Goal: Transaction & Acquisition: Book appointment/travel/reservation

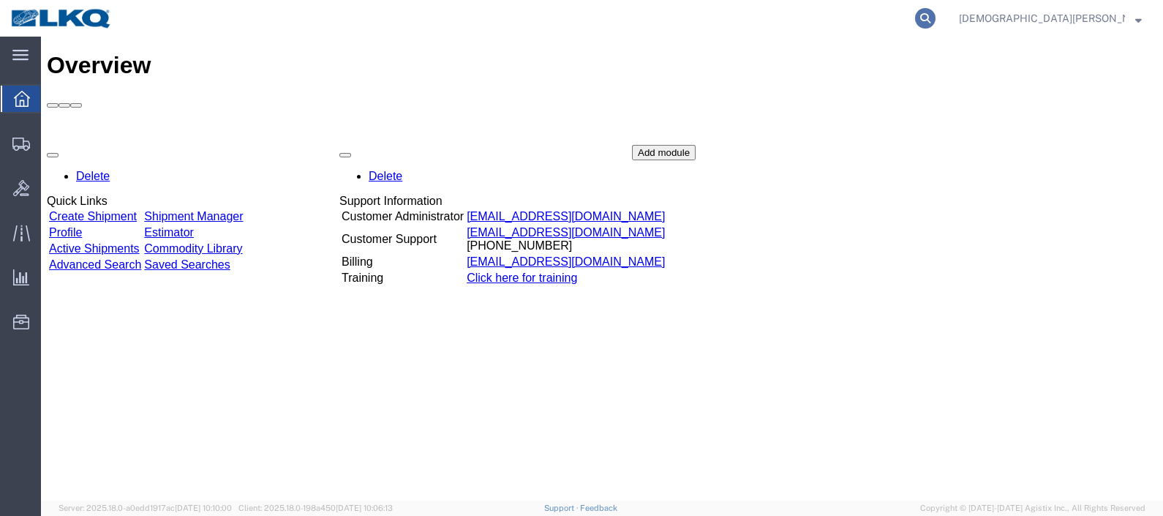
click at [936, 20] on icon at bounding box center [925, 18] width 20 height 20
drag, startPoint x: 593, startPoint y: 33, endPoint x: 627, endPoint y: 29, distance: 34.7
click at [598, 32] on input "search" at bounding box center [692, 18] width 445 height 35
click at [631, 23] on input "search" at bounding box center [692, 18] width 445 height 35
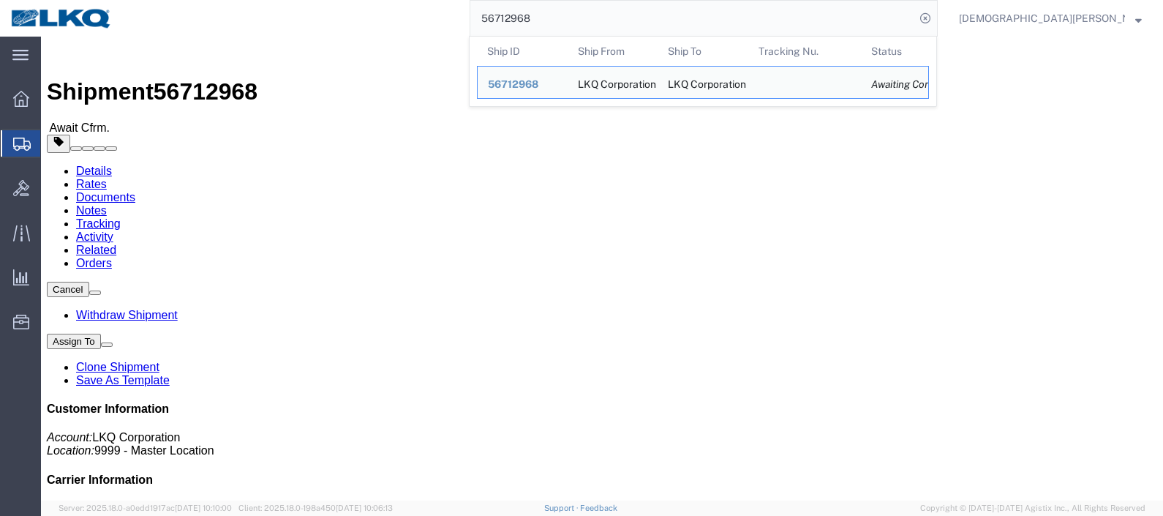
click h4 "Routing & Vehicle Information"
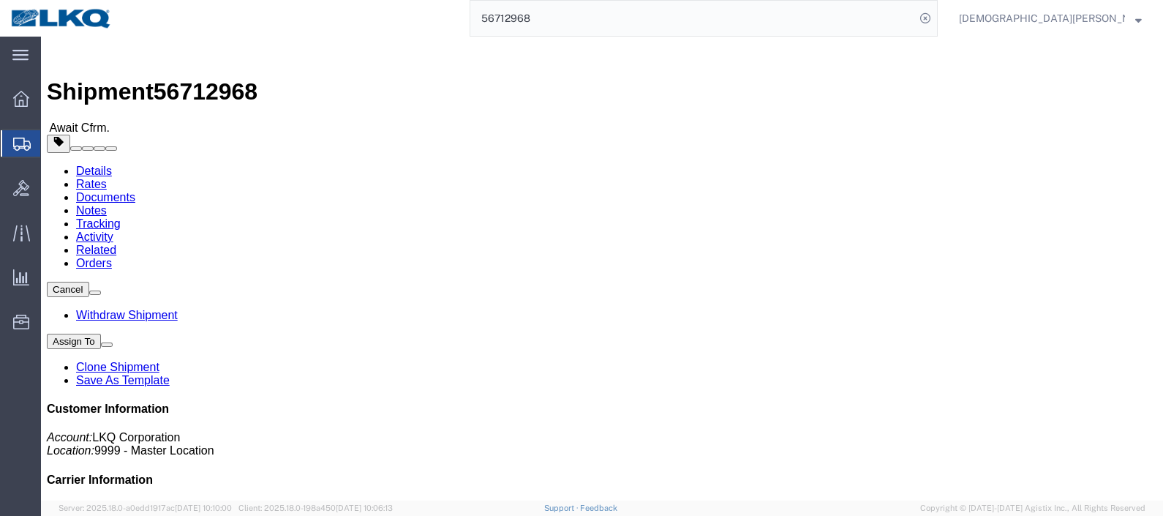
click link "Documents"
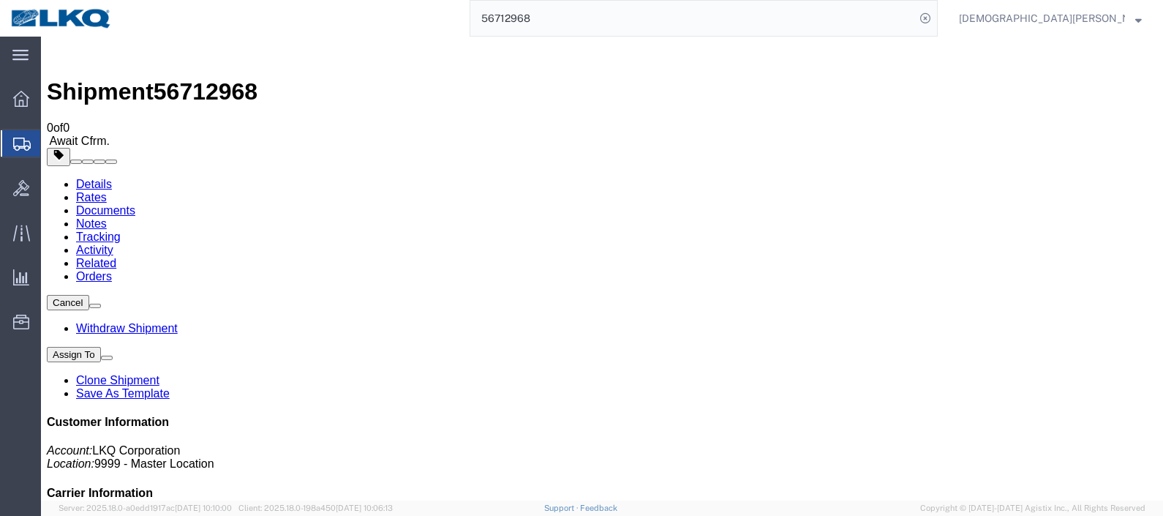
click at [52, 150] on span "Shipments" at bounding box center [46, 143] width 12 height 29
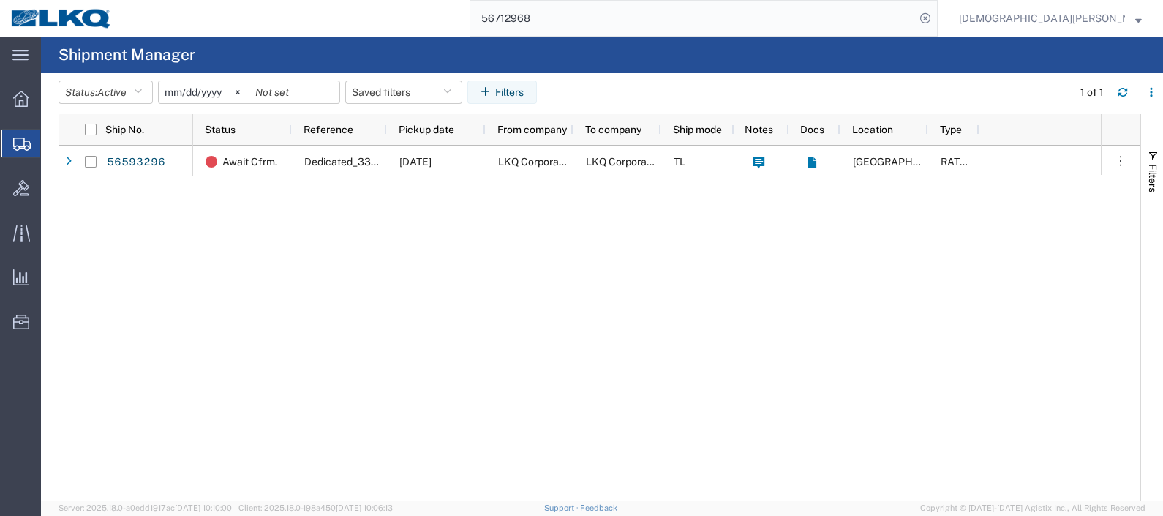
click at [671, 13] on input "56712968" at bounding box center [692, 18] width 445 height 35
type input "56730203"
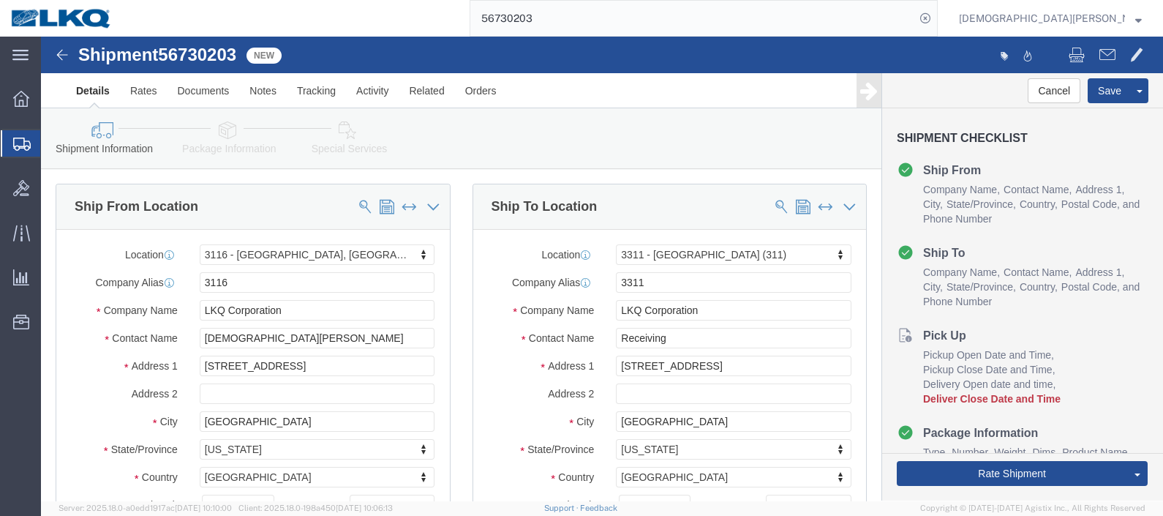
select select "27850"
select select "27978"
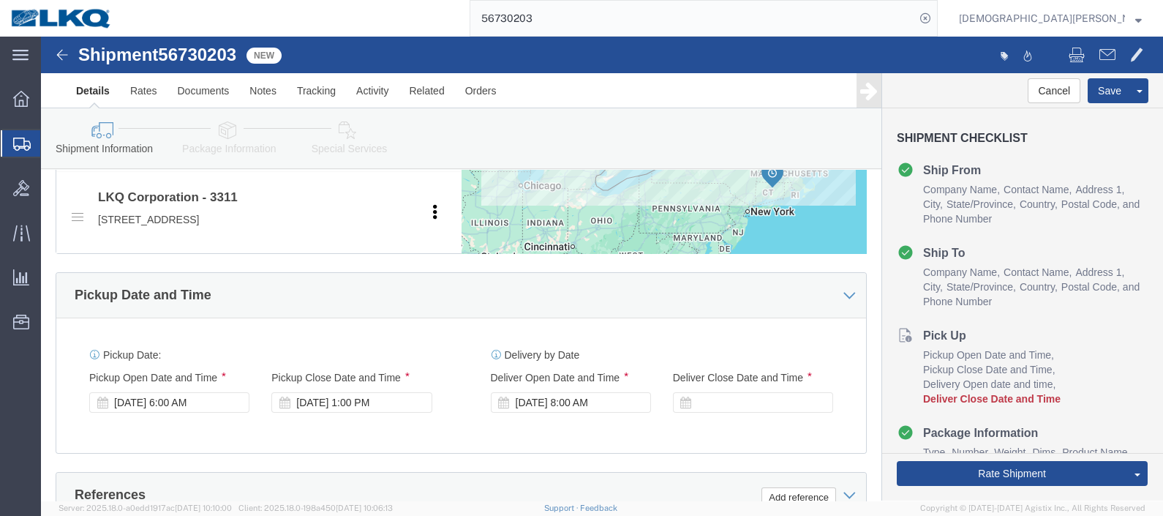
scroll to position [639, 0]
click div
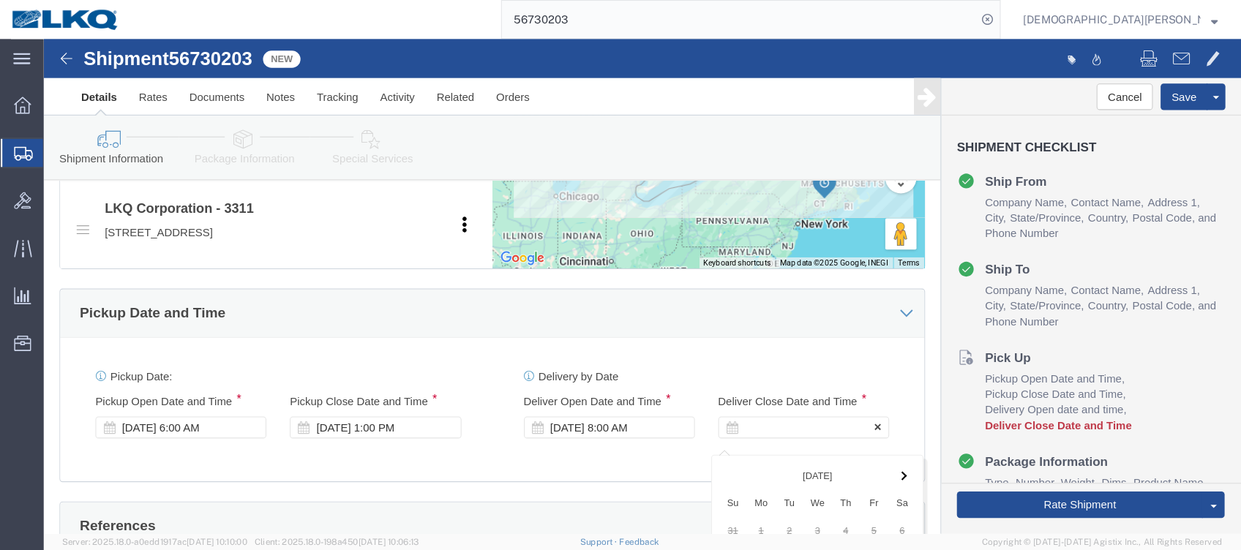
scroll to position [1048, 0]
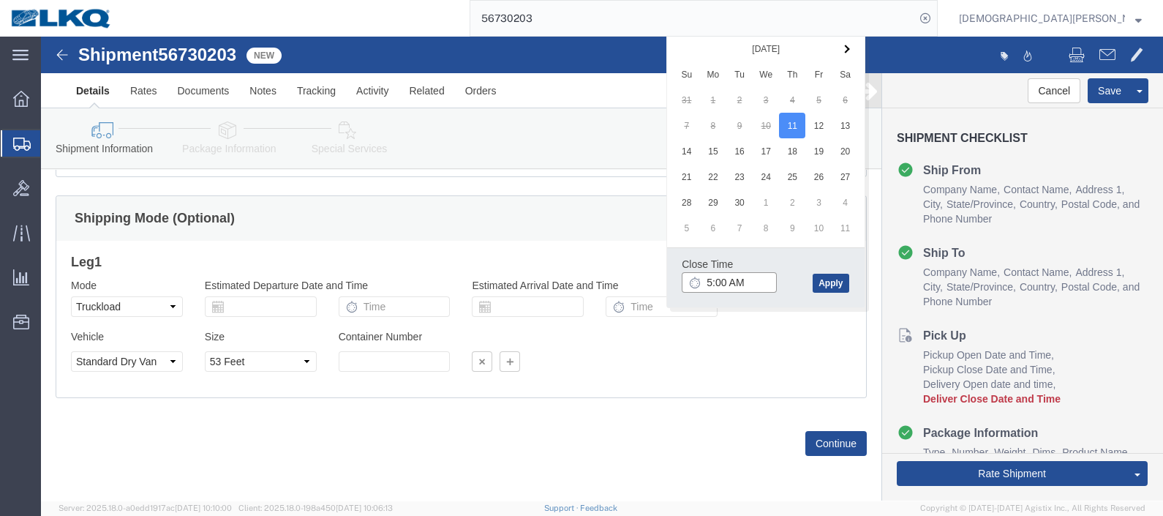
click input "5:00 AM"
type input "5:00 pm"
click button "Apply"
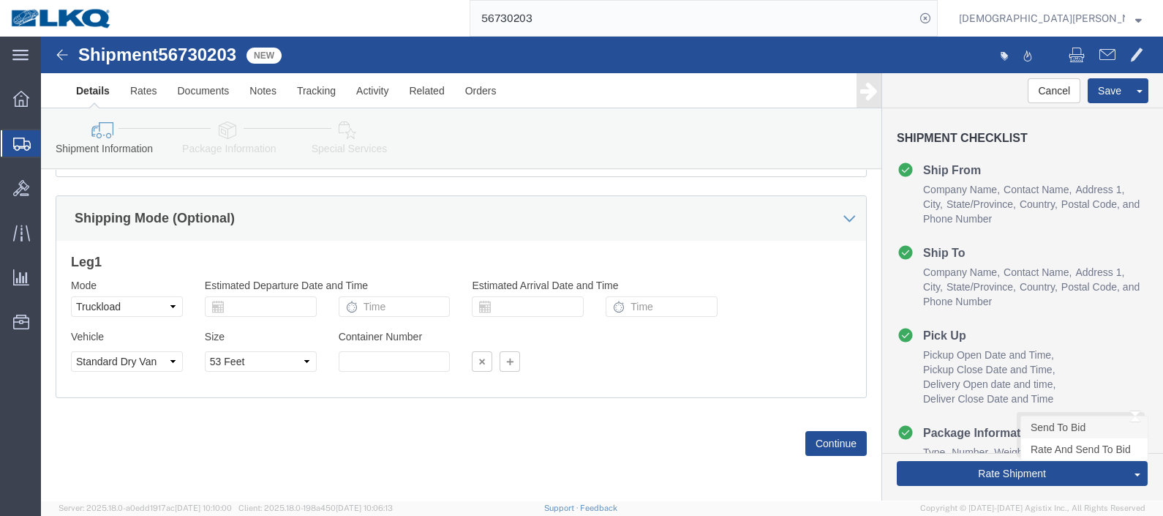
click link "Send To Bid"
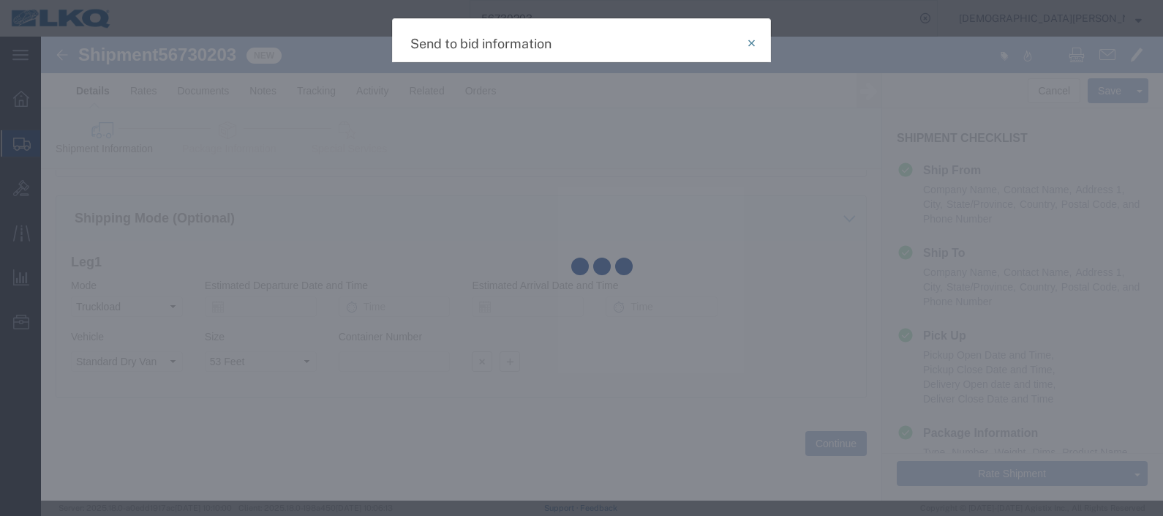
select select "TL"
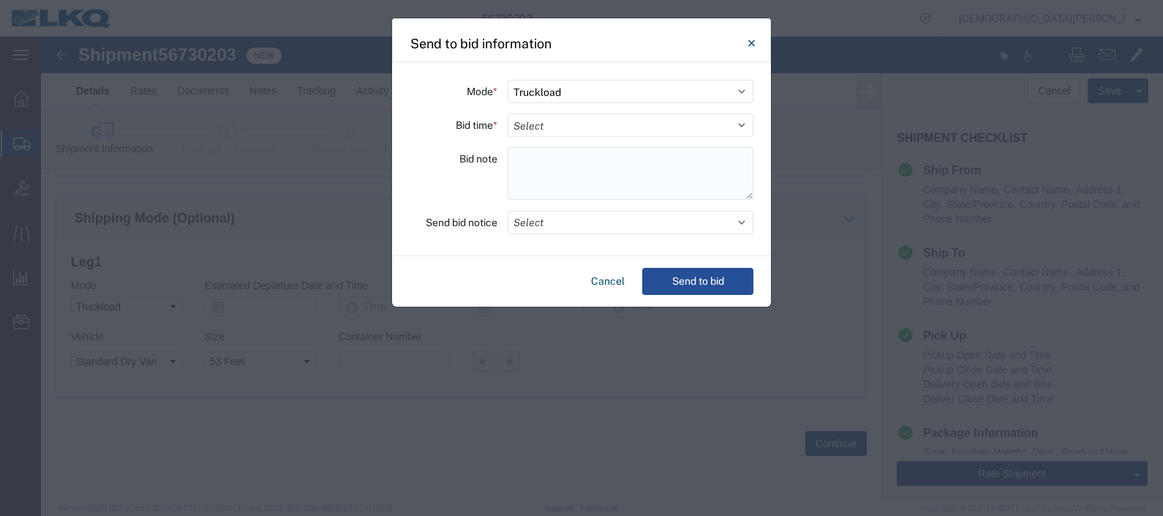
paste textarea "311-Windsor 12 skids 11409789"
type textarea "311-Windsor 12 skids 11409789"
click at [561, 127] on select "Select 30 Min (Rush) 1 Hour (Rush) 2 Hours (Rush) 4 Hours (Rush) 8 Hours (Rush)…" at bounding box center [631, 124] width 246 height 23
select select "2"
click at [508, 113] on select "Select 30 Min (Rush) 1 Hour (Rush) 2 Hours (Rush) 4 Hours (Rush) 8 Hours (Rush)…" at bounding box center [631, 124] width 246 height 23
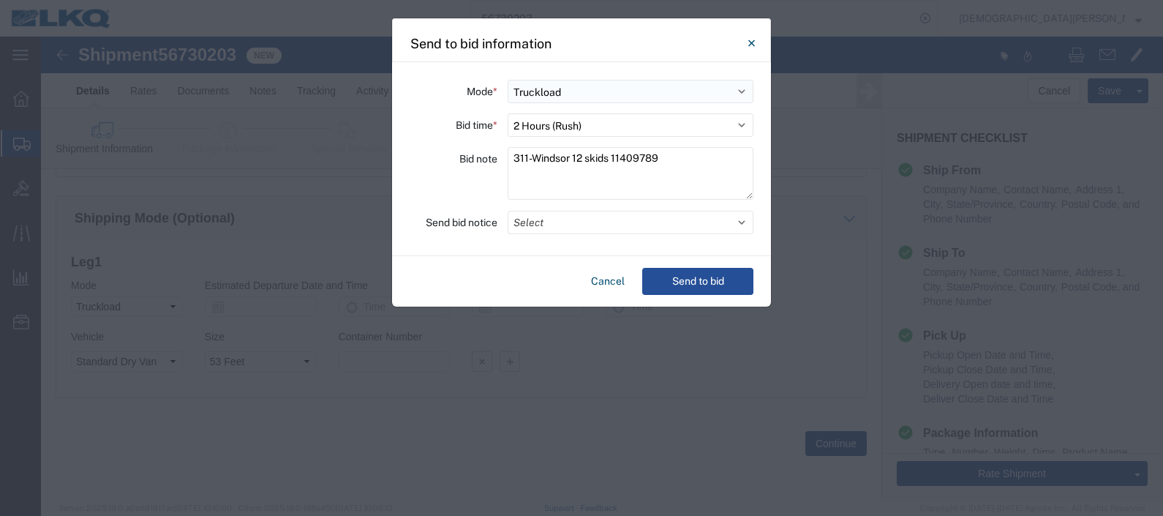
click at [537, 94] on select "Select Small Parcel Truckload Air Rail Less than Truckload Ocean Freight Multi-…" at bounding box center [631, 91] width 246 height 23
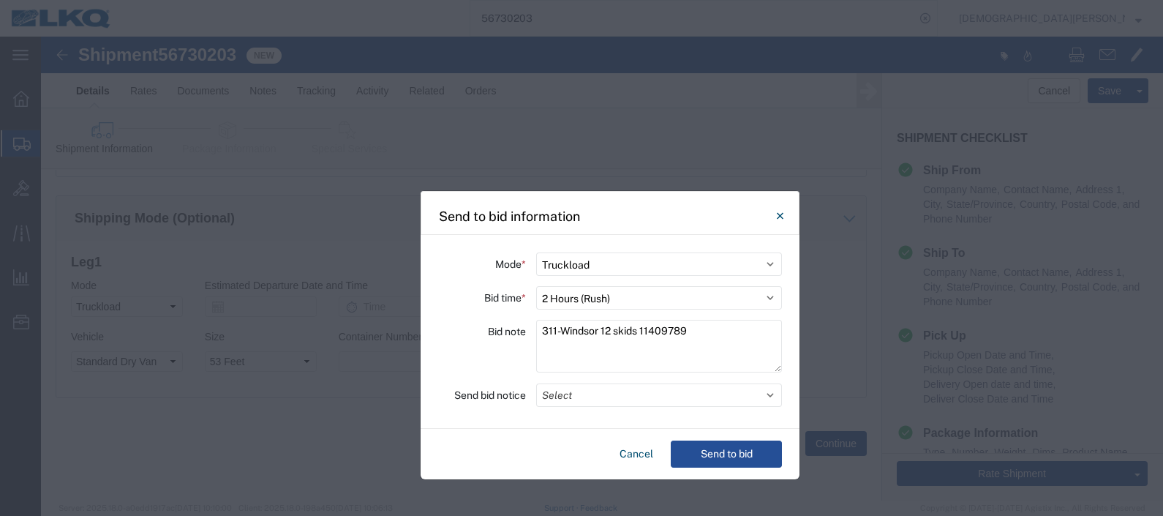
drag, startPoint x: 593, startPoint y: 34, endPoint x: 621, endPoint y: 206, distance: 174.3
click at [621, 206] on div "Send to bid information" at bounding box center [610, 213] width 379 height 44
click at [620, 205] on div "Send to bid information" at bounding box center [610, 213] width 379 height 44
click at [547, 394] on button "Select" at bounding box center [659, 394] width 246 height 23
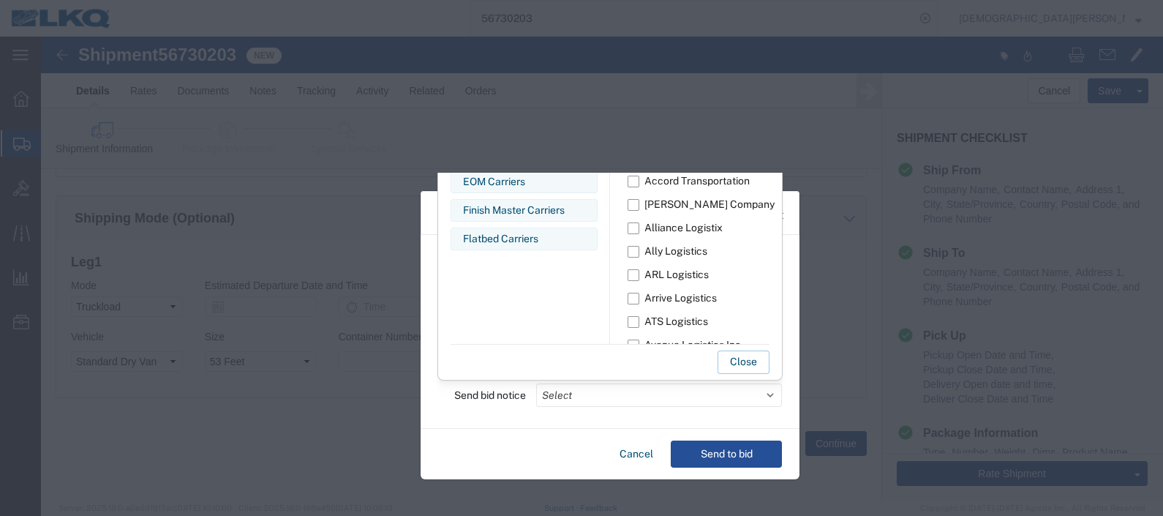
click at [573, 318] on div "Bid Board Carriers Edit bid group Remove bid group EOM Carriers Edit bid group …" at bounding box center [524, 243] width 147 height 202
click at [736, 363] on button "Close" at bounding box center [744, 361] width 52 height 23
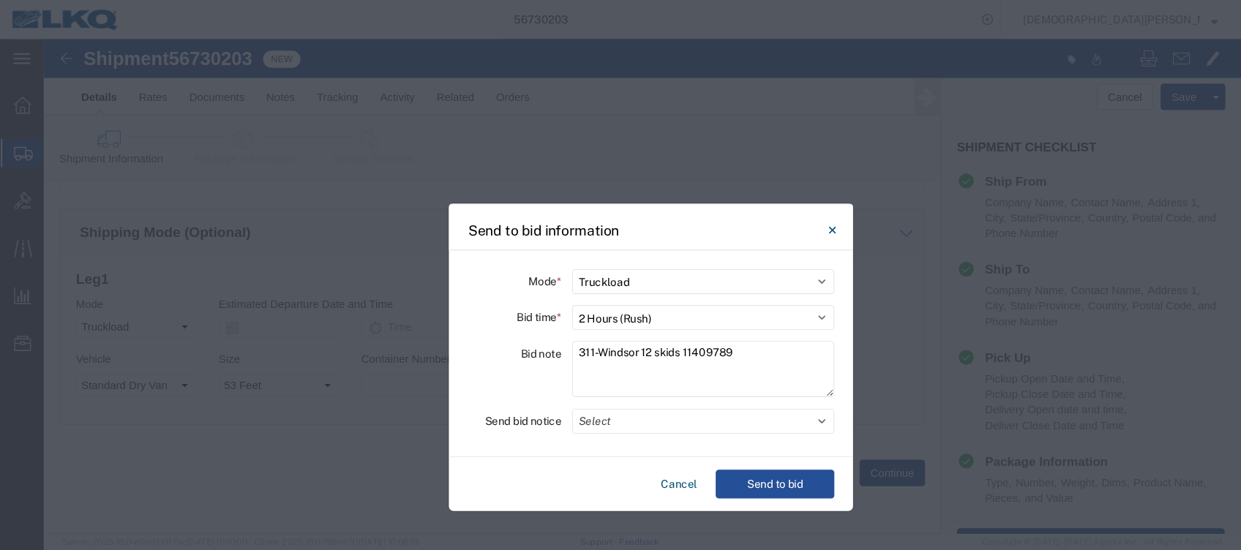
scroll to position [1004, 0]
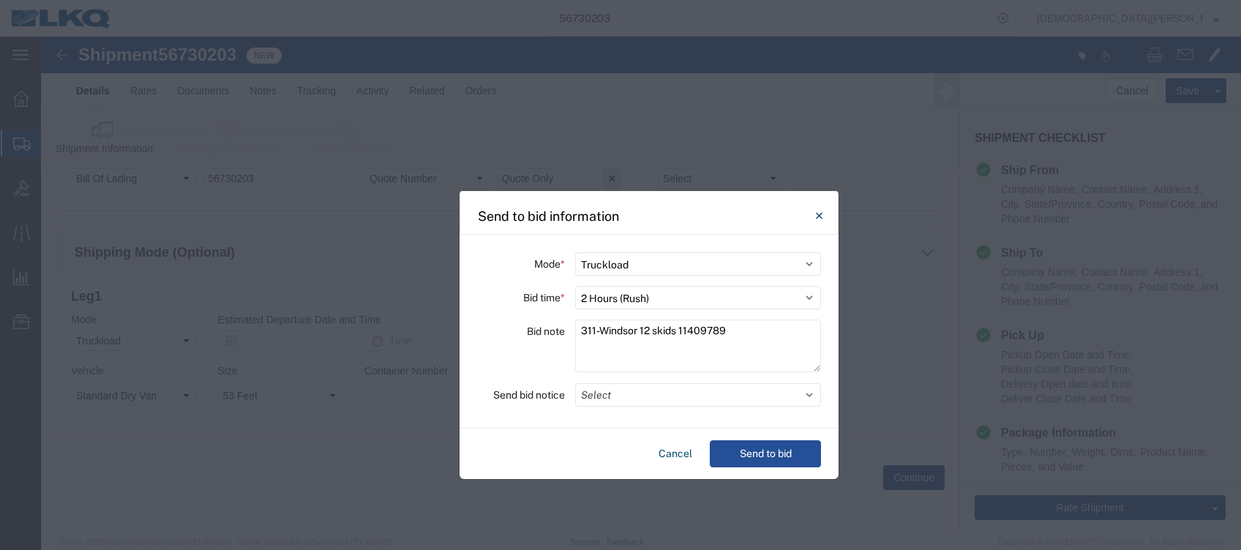
drag, startPoint x: 1064, startPoint y: 0, endPoint x: 789, endPoint y: 157, distance: 315.9
click at [789, 157] on div at bounding box center [620, 275] width 1241 height 550
click at [625, 393] on button "Select" at bounding box center [698, 394] width 246 height 23
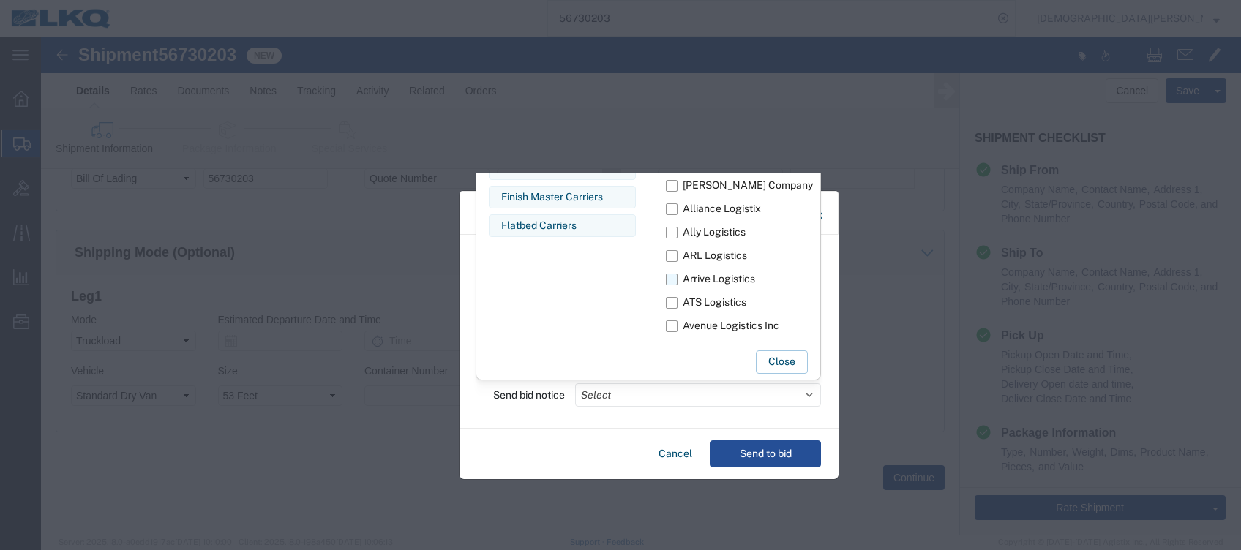
scroll to position [0, 0]
click at [793, 361] on button "Close" at bounding box center [782, 361] width 52 height 23
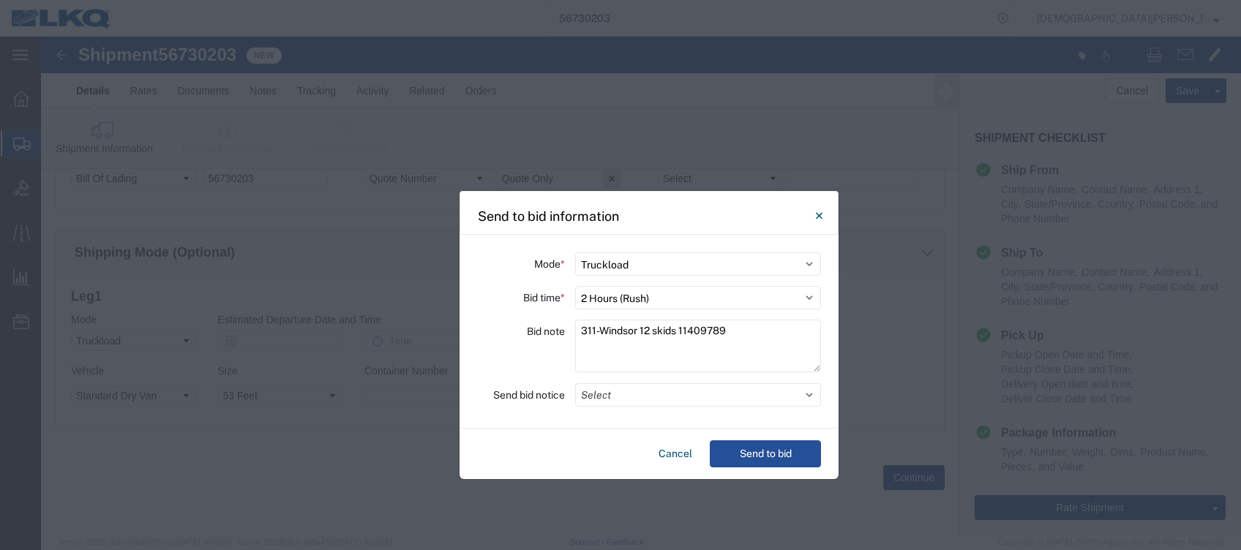
click at [896, 113] on div at bounding box center [620, 275] width 1241 height 550
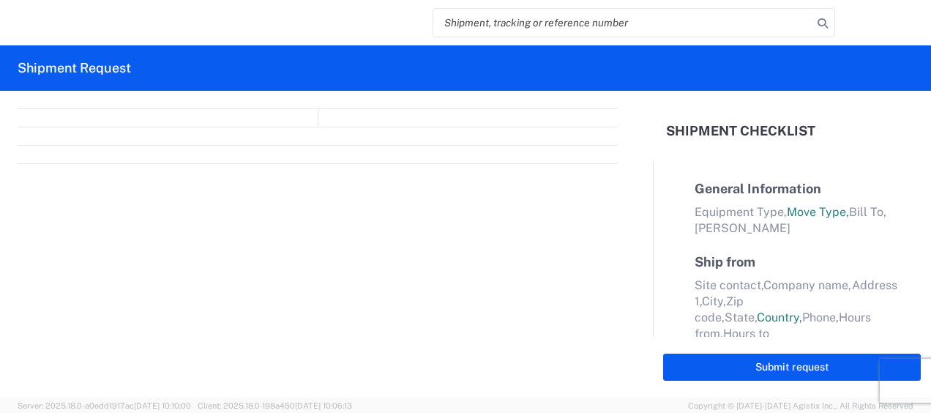
select select "FULL"
select select "LBS"
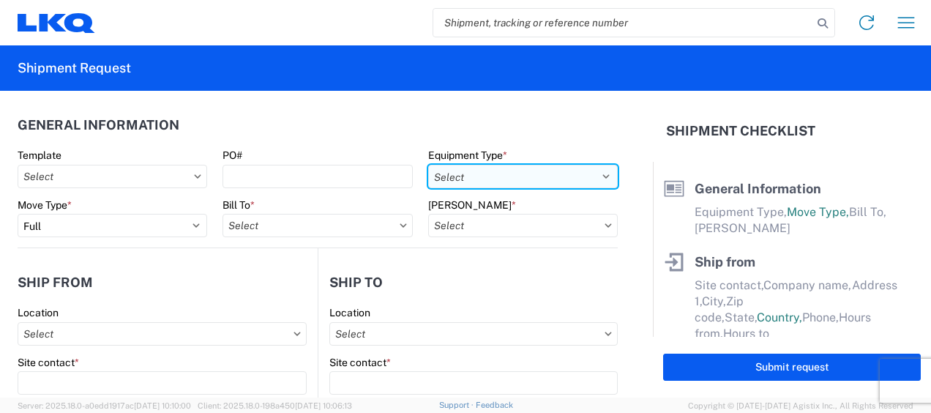
click at [597, 174] on select "Select 53’ Dry Van Flatbed Dropdeck (van) Lowboy (flatbed) Rail" at bounding box center [522, 176] width 189 height 23
select select "STDV"
click at [428, 165] on select "Select 53’ Dry Van Flatbed Dropdeck (van) Lowboy (flatbed) Rail" at bounding box center [522, 176] width 189 height 23
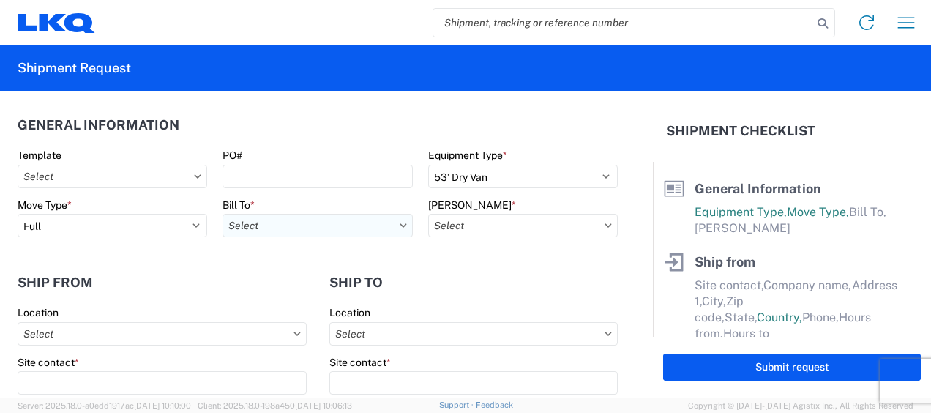
click at [338, 228] on input "Bill To *" at bounding box center [316, 225] width 189 height 23
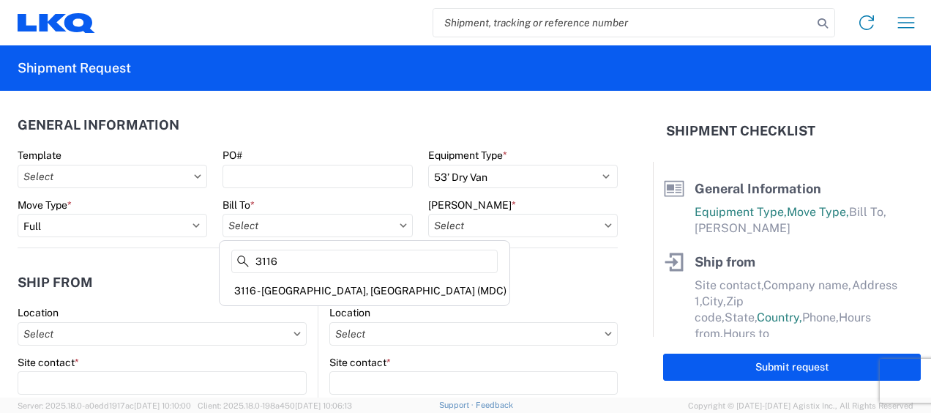
type input "3116"
click at [326, 293] on div "3116 - [GEOGRAPHIC_DATA], [GEOGRAPHIC_DATA] (MDC)" at bounding box center [364, 290] width 284 height 23
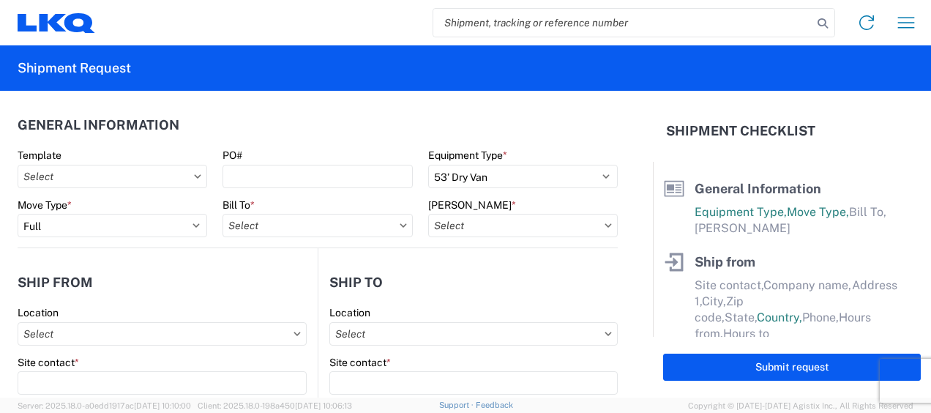
type input "3116 - [GEOGRAPHIC_DATA], [GEOGRAPHIC_DATA] (MDC)"
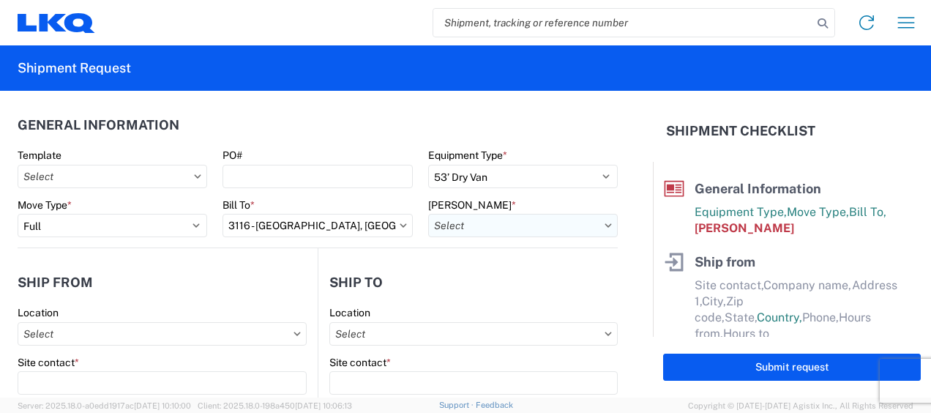
click at [439, 227] on input "[PERSON_NAME] *" at bounding box center [522, 225] width 189 height 23
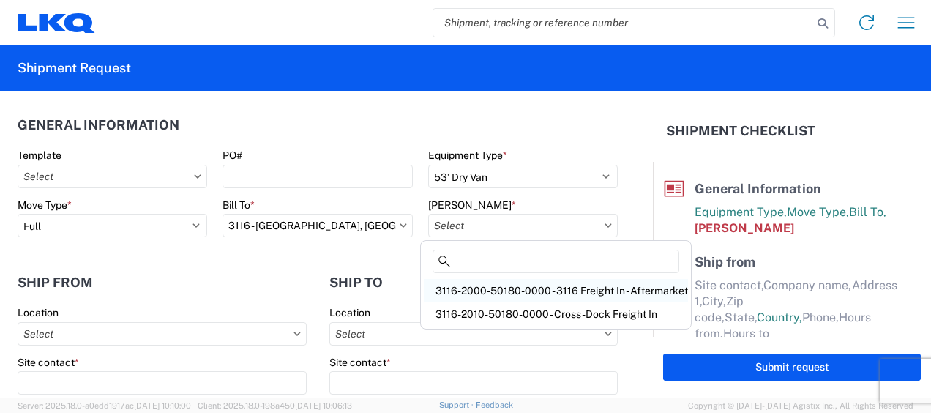
click at [473, 286] on div "3116-2000-50180-0000 - 3116 Freight In - Aftermarket" at bounding box center [556, 290] width 264 height 23
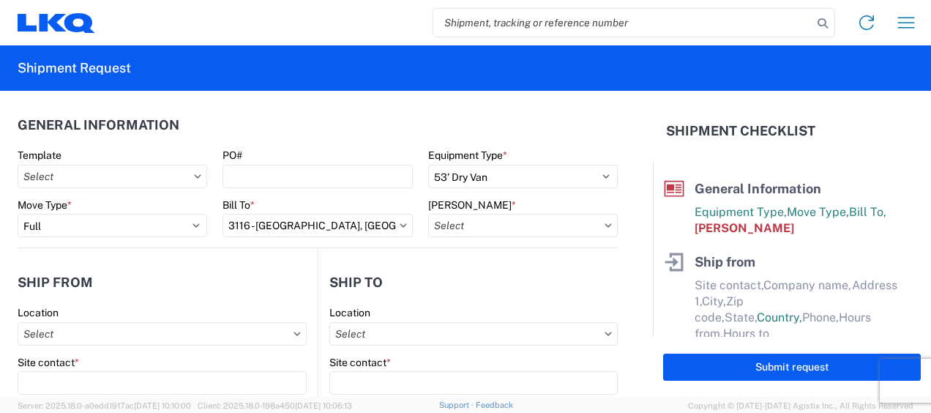
type input "3116-2000-50180-0000 - 3116 Freight In - Aftermarket"
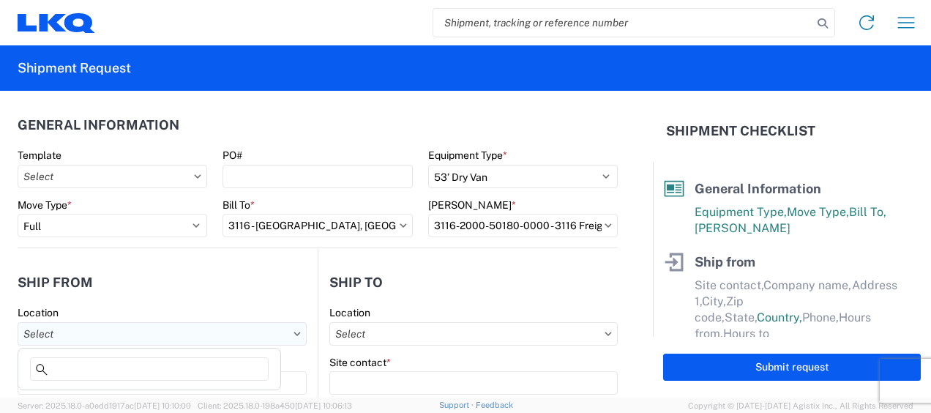
drag, startPoint x: 79, startPoint y: 334, endPoint x: 59, endPoint y: 331, distance: 20.7
click at [78, 334] on input "Location" at bounding box center [162, 333] width 289 height 23
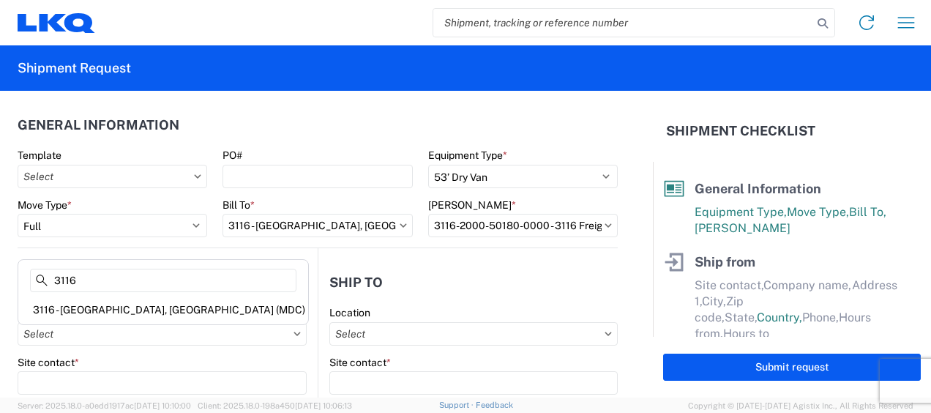
type input "3116"
click at [92, 303] on div "3116 - [GEOGRAPHIC_DATA], [GEOGRAPHIC_DATA] (MDC)" at bounding box center [163, 309] width 284 height 23
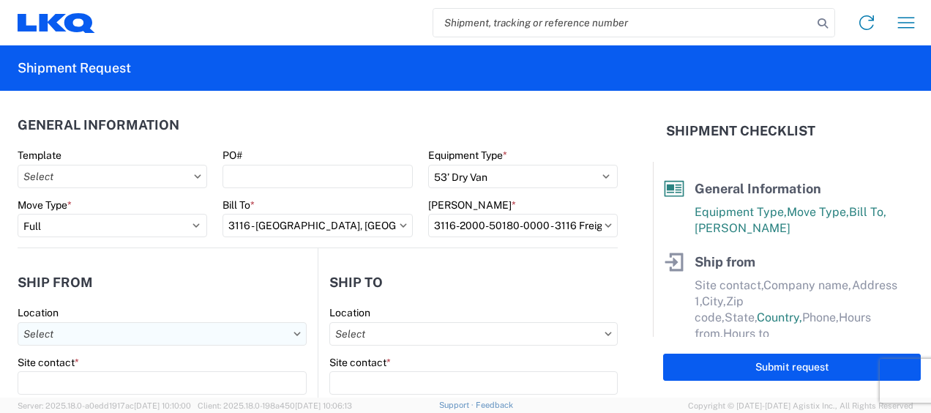
type input "3116 - [GEOGRAPHIC_DATA], [GEOGRAPHIC_DATA] (MDC)"
type input "[DEMOGRAPHIC_DATA][PERSON_NAME]"
type input "LKQ Corporation"
type input "[STREET_ADDRESS]"
type input "[GEOGRAPHIC_DATA]"
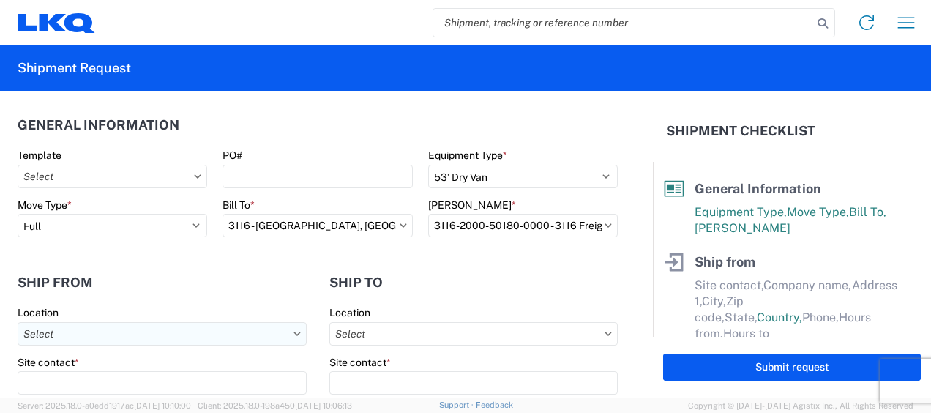
type input "49508"
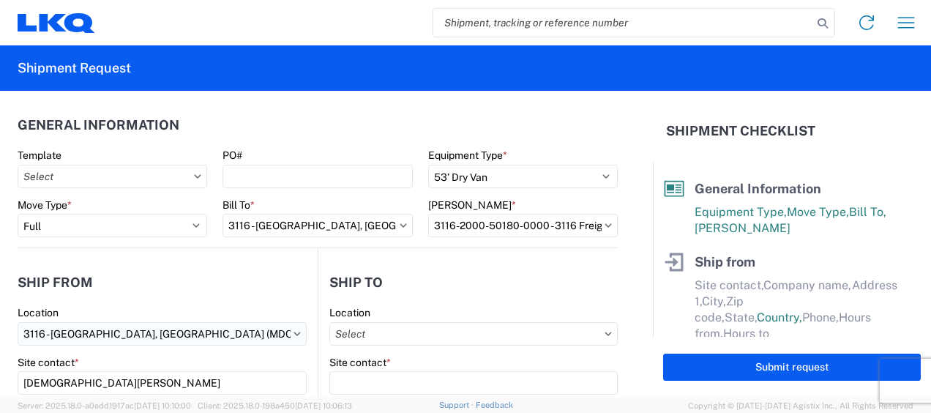
select select "MI"
select select "US"
type input "[PERSON_NAME][EMAIL_ADDRESS][DOMAIN_NAME]"
type input "[PHONE_NUMBER]"
type input "06:00"
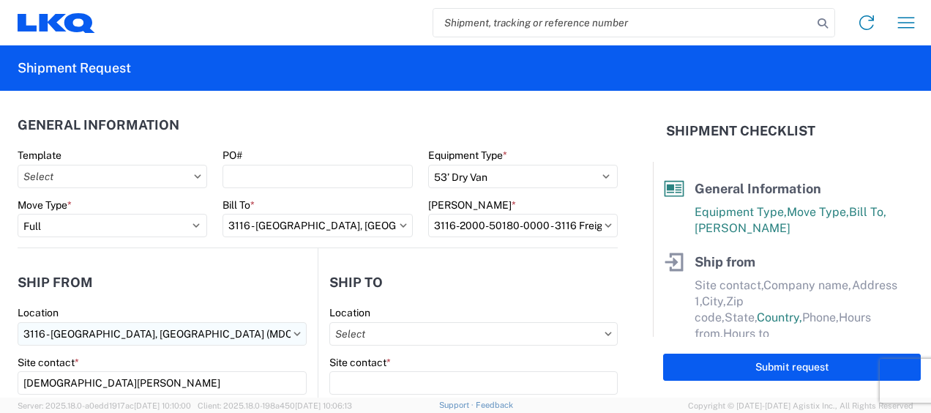
type input "13:00"
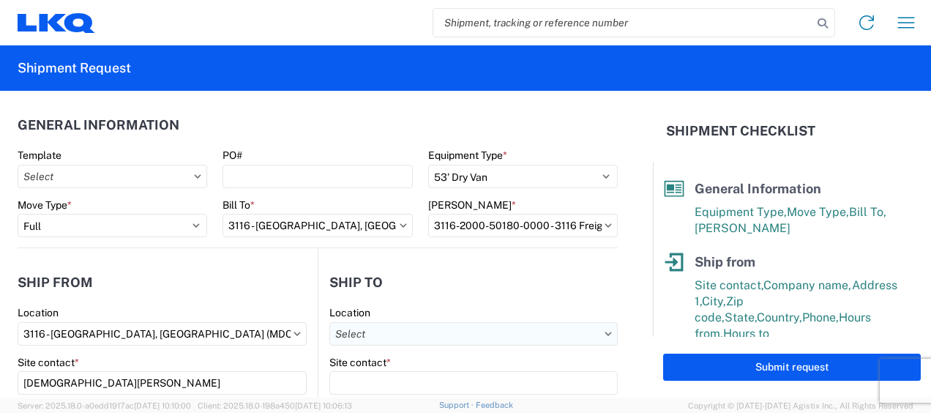
click at [391, 336] on input "Location" at bounding box center [473, 333] width 288 height 23
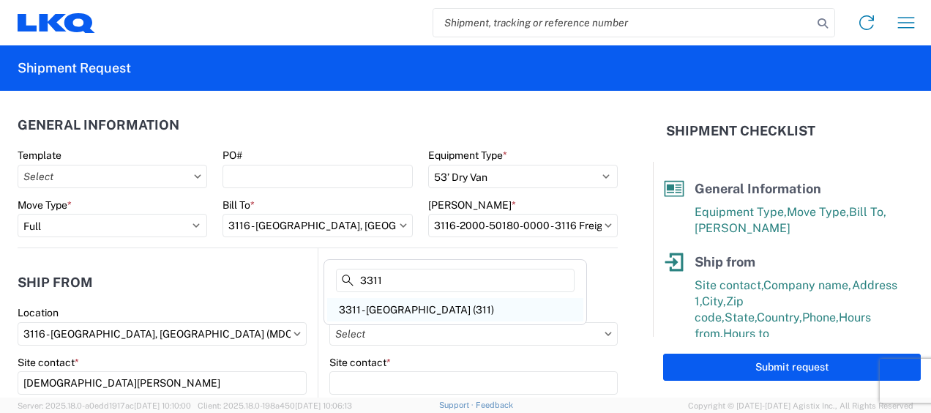
type input "3311"
click at [385, 307] on div "3311 - [GEOGRAPHIC_DATA] (311)" at bounding box center [455, 309] width 256 height 23
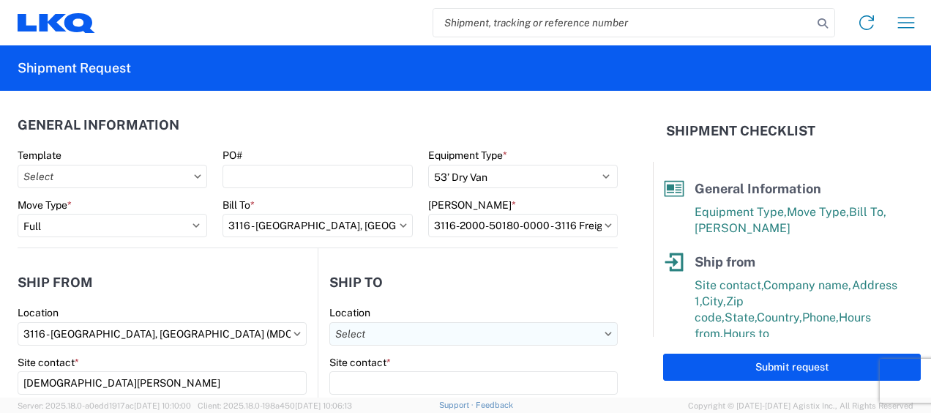
type input "3311 - [GEOGRAPHIC_DATA] (311)"
type input "LKQ Corporation"
type input "[STREET_ADDRESS]"
type input "[GEOGRAPHIC_DATA]"
type input "06040"
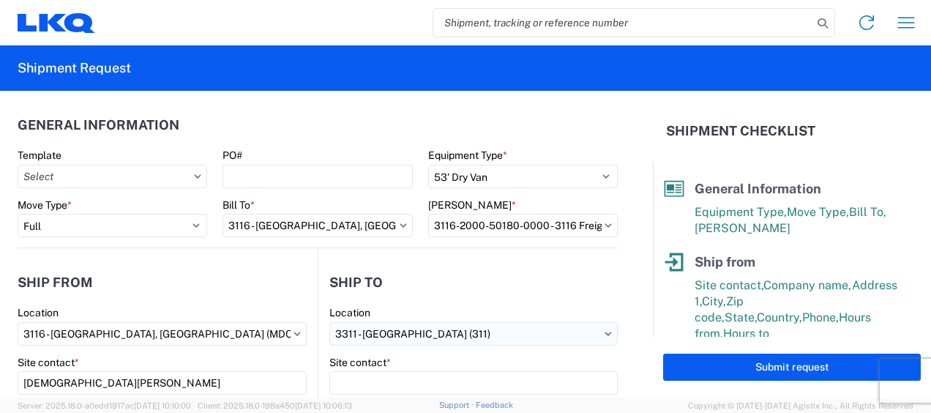
select select "CT"
select select "US"
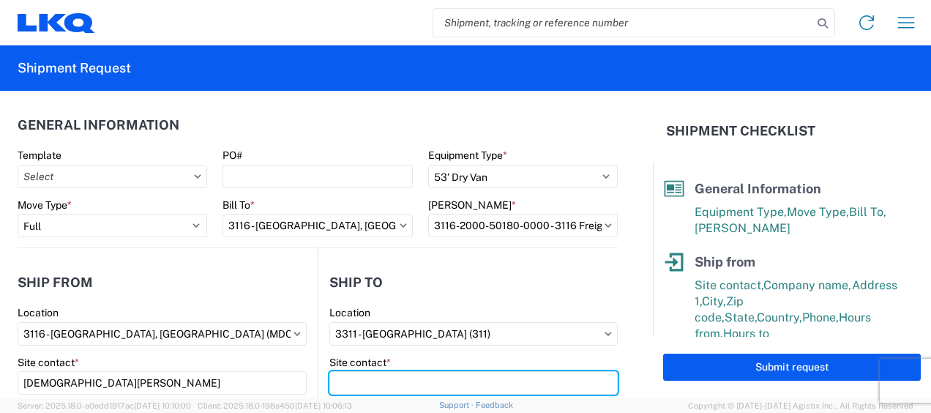
drag, startPoint x: 362, startPoint y: 379, endPoint x: 446, endPoint y: 412, distance: 89.7
click at [362, 380] on input "Site contact *" at bounding box center [473, 382] width 288 height 23
type input "r"
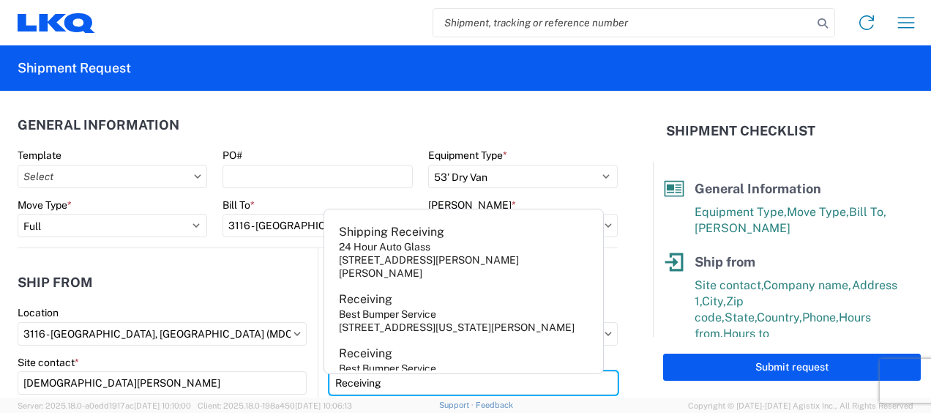
type input "Receiving"
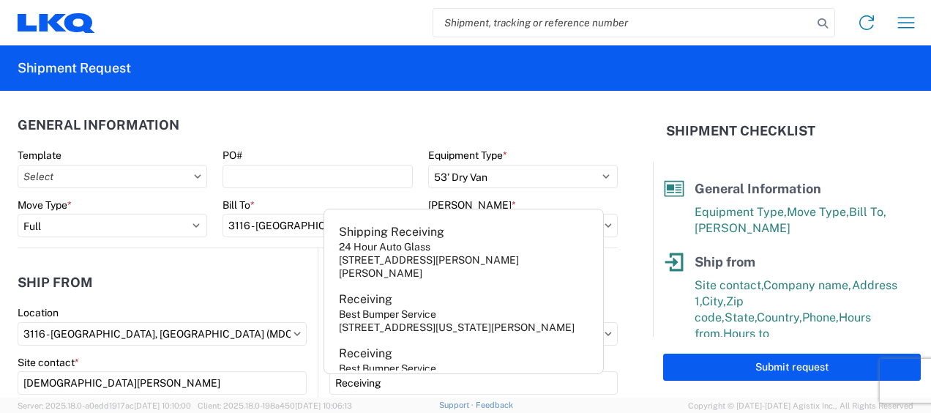
click at [234, 292] on header "Ship from" at bounding box center [168, 282] width 300 height 33
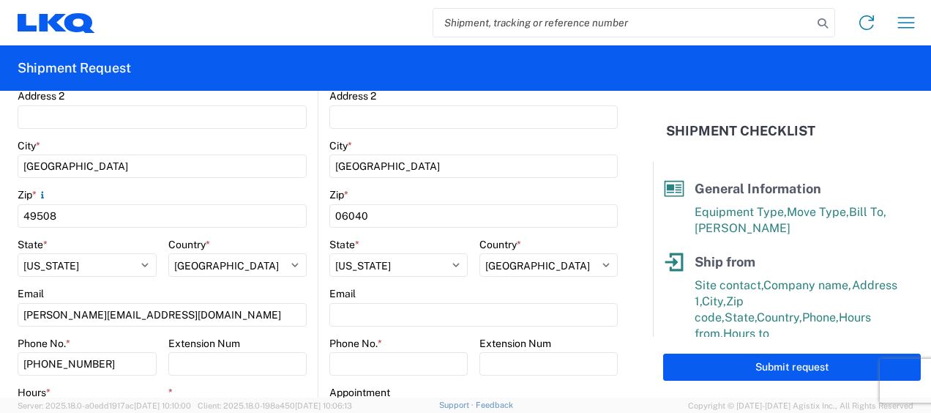
scroll to position [512, 0]
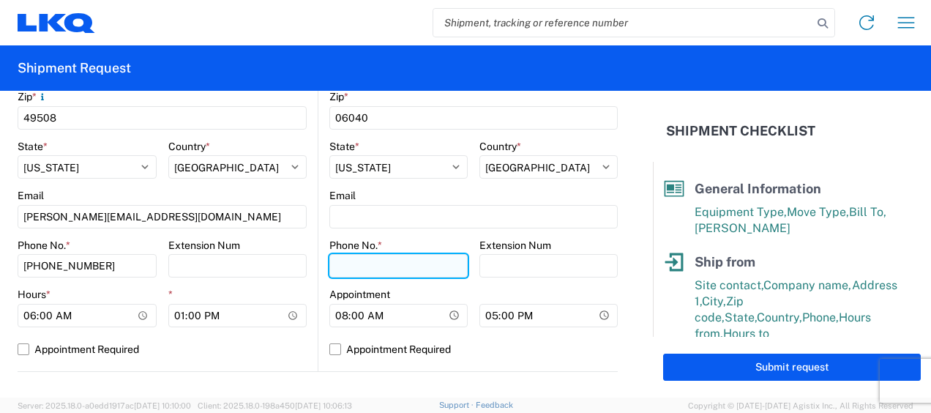
click at [353, 271] on input "Phone No. *" at bounding box center [398, 265] width 138 height 23
type input "[PHONE_NUMBER]"
click at [273, 236] on agx-form-control-wrapper-v2 "Email [PERSON_NAME][EMAIL_ADDRESS][DOMAIN_NAME]" at bounding box center [162, 214] width 289 height 50
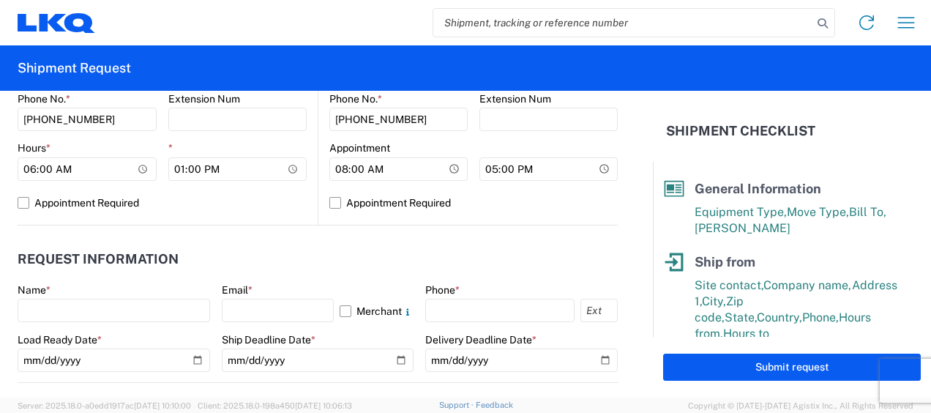
scroll to position [732, 0]
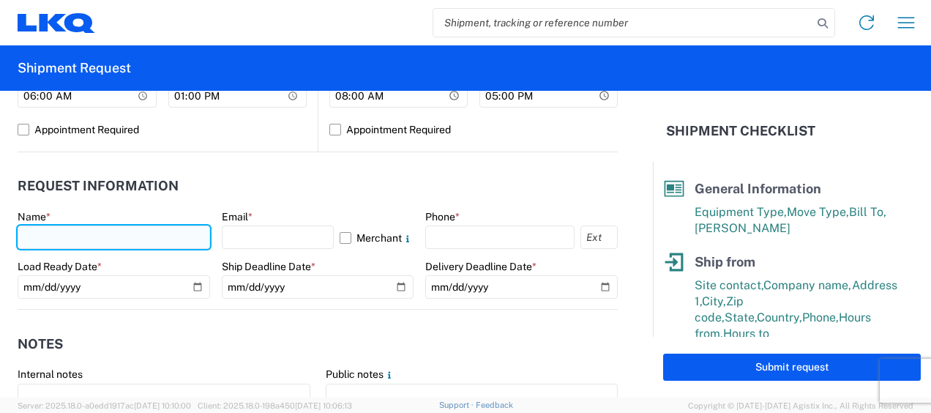
click at [70, 243] on input "text" at bounding box center [114, 236] width 192 height 23
type input "[DEMOGRAPHIC_DATA][PERSON_NAME]"
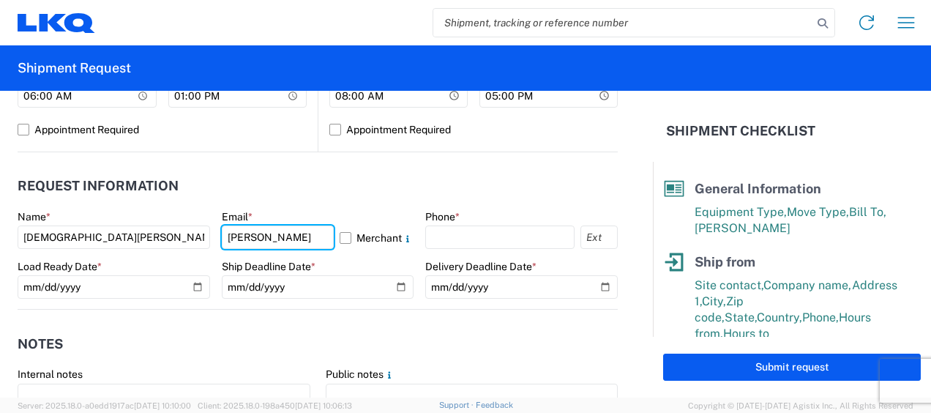
type input "[PERSON_NAME][EMAIL_ADDRESS][DOMAIN_NAME]"
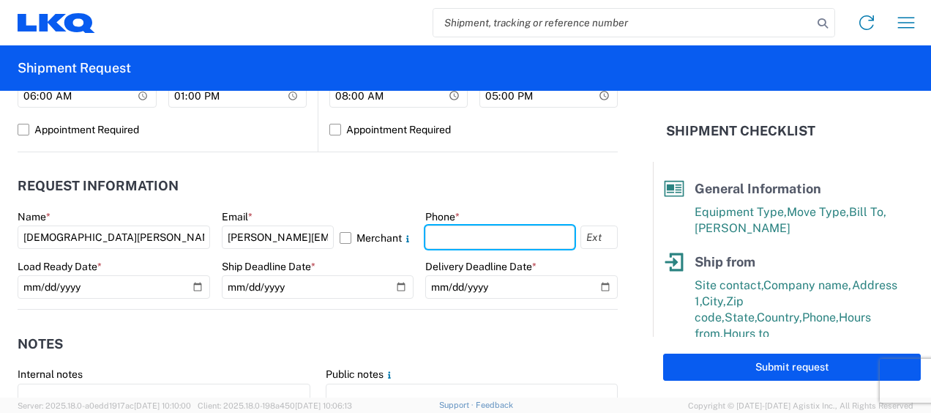
type input "6167541500"
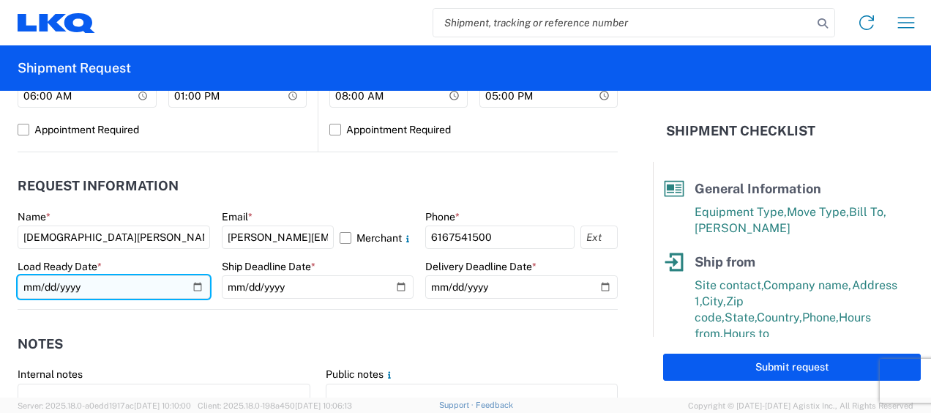
click at [195, 285] on input "date" at bounding box center [114, 286] width 192 height 23
type input "[DATE]"
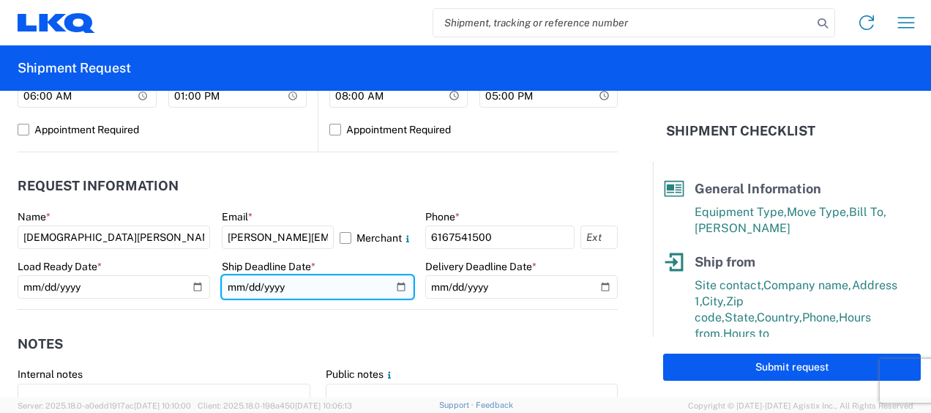
click at [395, 288] on input "date" at bounding box center [318, 286] width 192 height 23
type input "[DATE]"
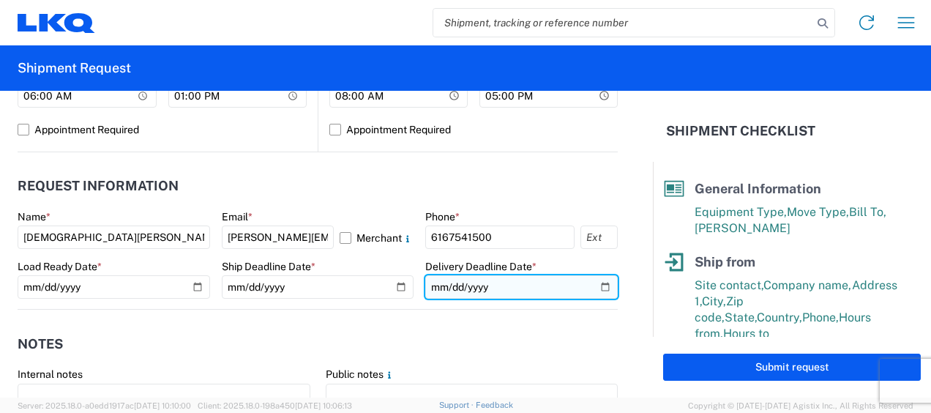
click at [594, 284] on input "date" at bounding box center [521, 286] width 192 height 23
type input "[DATE]"
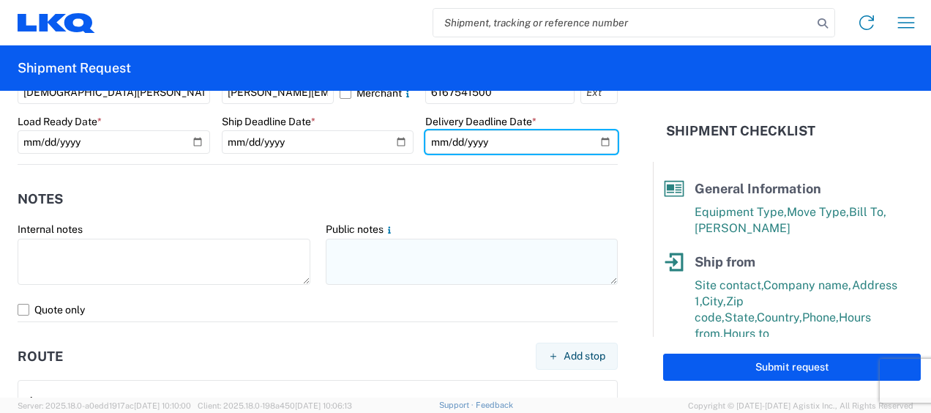
scroll to position [878, 0]
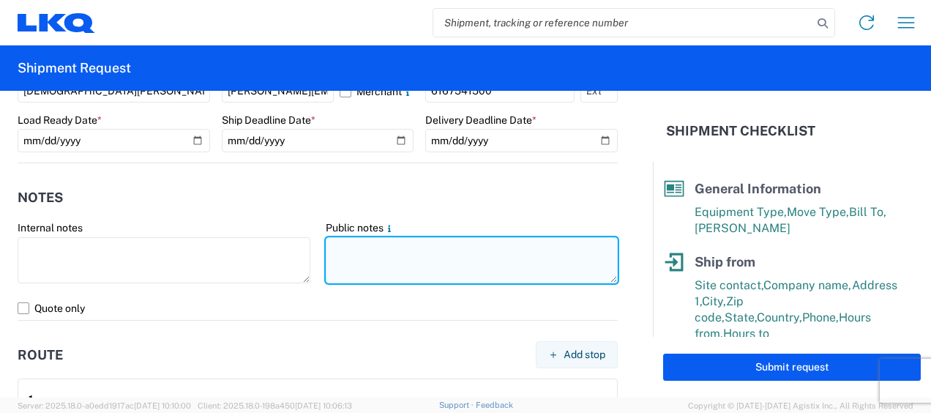
click at [356, 249] on textarea at bounding box center [472, 260] width 293 height 46
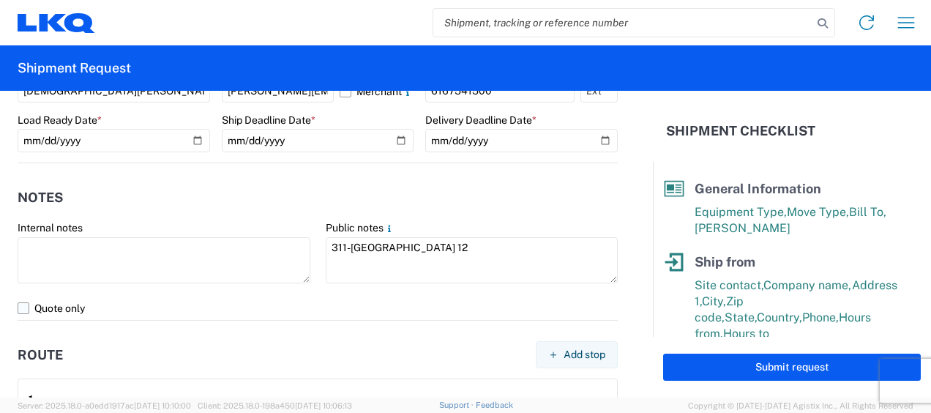
drag, startPoint x: 356, startPoint y: 249, endPoint x: 423, endPoint y: 305, distance: 87.3
click at [427, 312] on label "Quote only" at bounding box center [318, 307] width 600 height 23
click at [0, 0] on input "Quote only" at bounding box center [0, 0] width 0 height 0
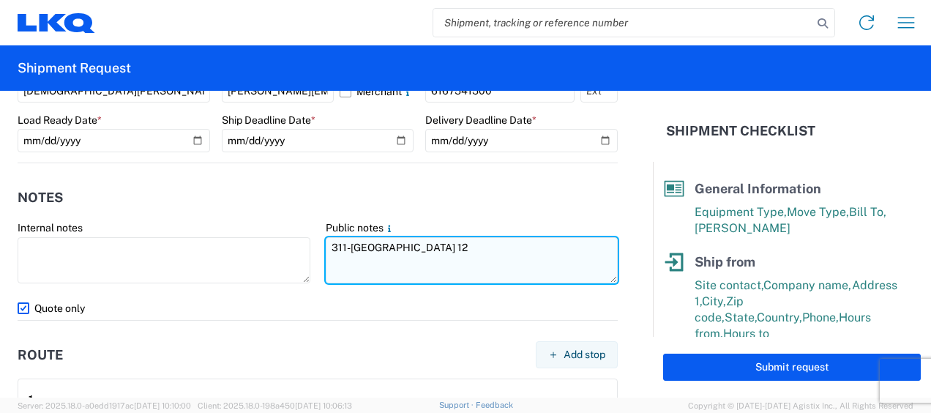
click at [408, 251] on textarea "311-[GEOGRAPHIC_DATA] 12" at bounding box center [472, 260] width 293 height 46
drag, startPoint x: 323, startPoint y: 247, endPoint x: 487, endPoint y: 252, distance: 163.2
click at [487, 252] on textarea "311-Windsor 12 skids 11409789" at bounding box center [472, 260] width 293 height 46
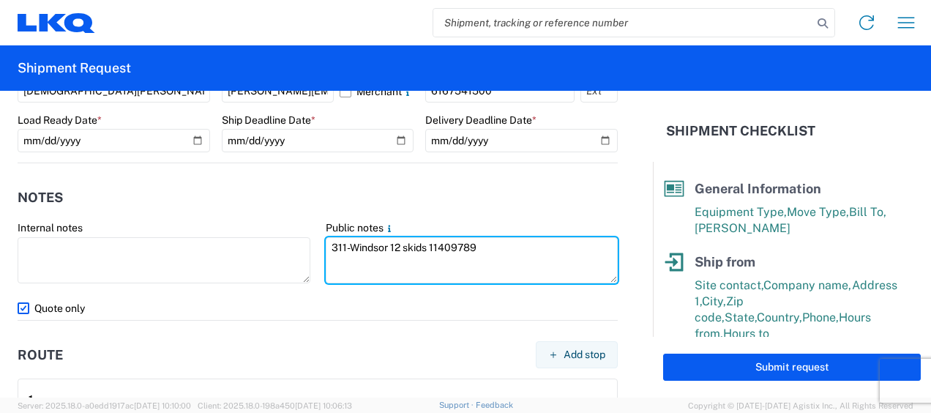
type textarea "311-Windsor 12 skids 11409789"
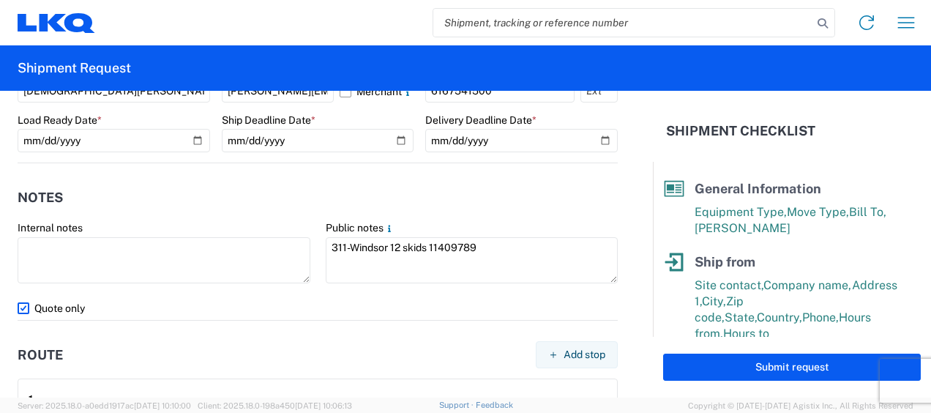
click at [282, 214] on agx-form-section "Notes Internal notes Public notes 311-Windsor 12 skids 11409789 Quote only" at bounding box center [318, 250] width 600 height 139
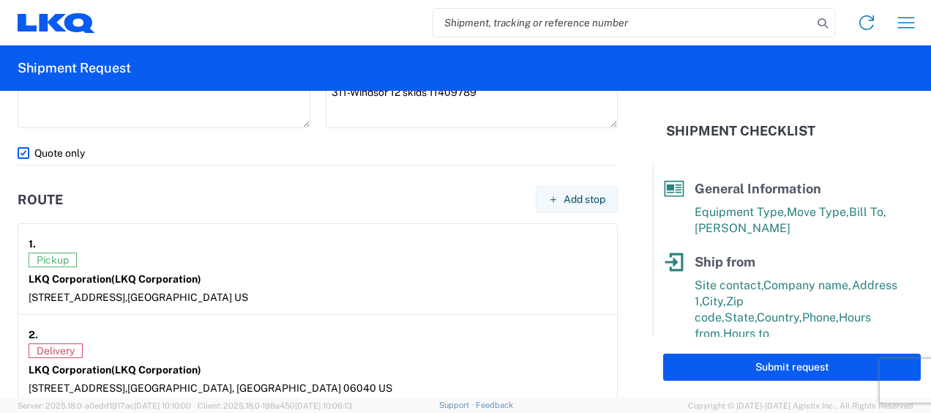
scroll to position [1171, 0]
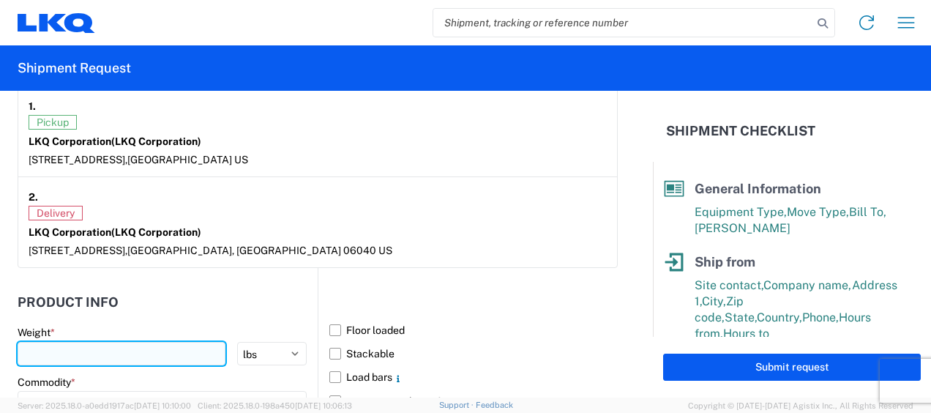
click at [34, 350] on input "number" at bounding box center [122, 353] width 208 height 23
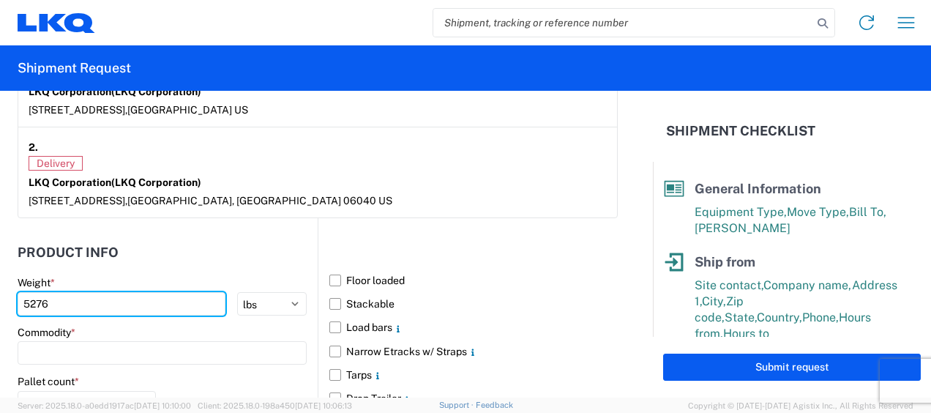
scroll to position [1244, 0]
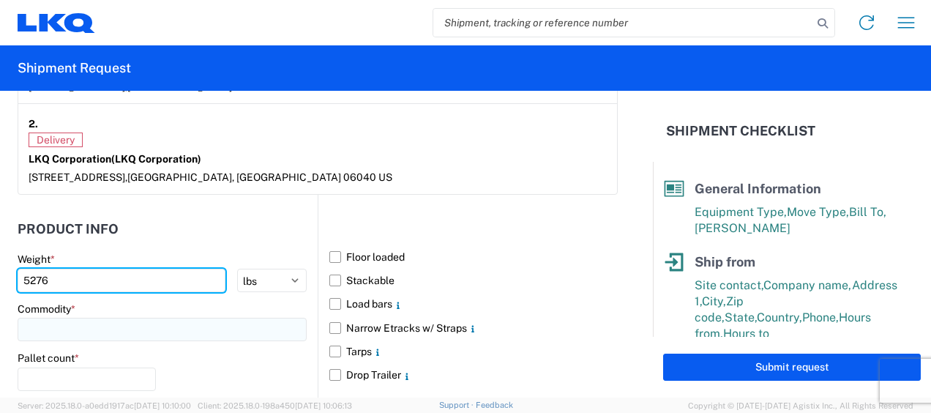
type input "5276"
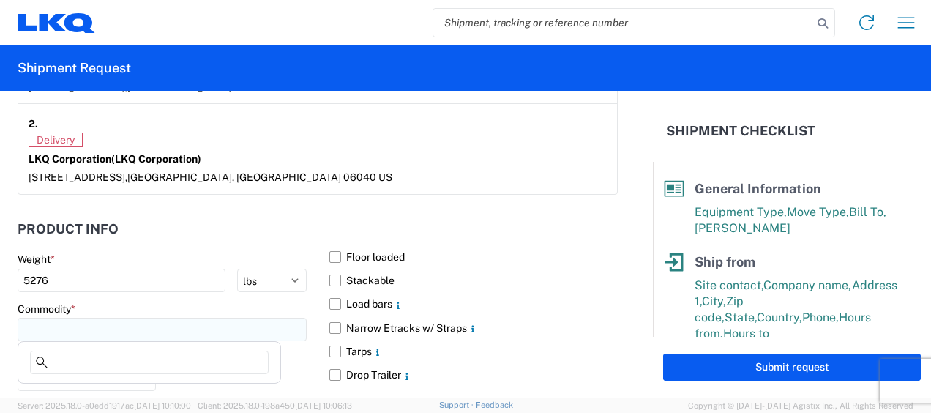
click at [80, 323] on input at bounding box center [162, 329] width 289 height 23
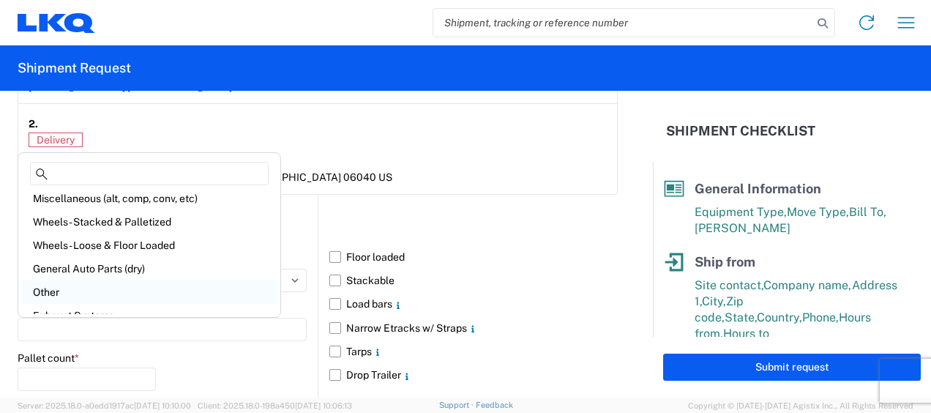
scroll to position [73, 0]
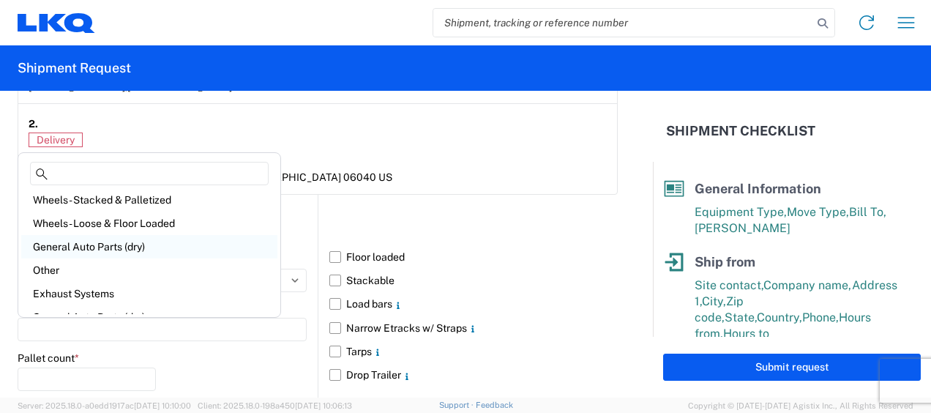
click at [105, 252] on div "General Auto Parts (dry)" at bounding box center [149, 246] width 256 height 23
type input "General Auto Parts (dry)"
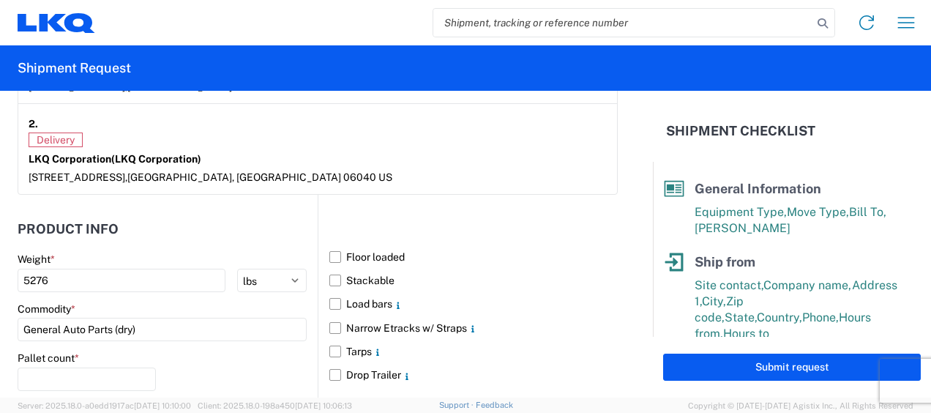
scroll to position [1317, 0]
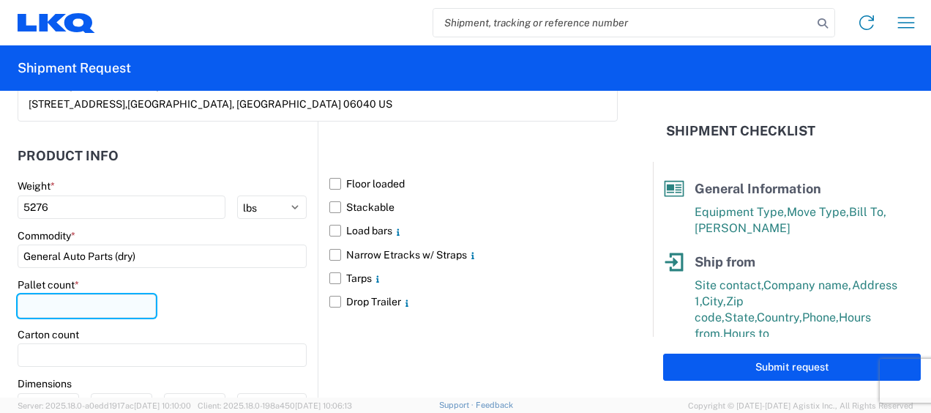
click at [83, 303] on input "number" at bounding box center [87, 305] width 138 height 23
type input "12"
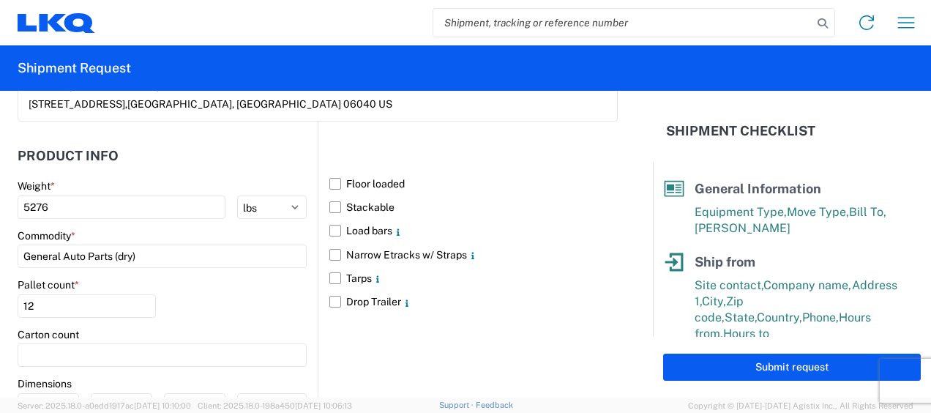
click at [189, 296] on div "Pallet count * 12" at bounding box center [162, 303] width 289 height 50
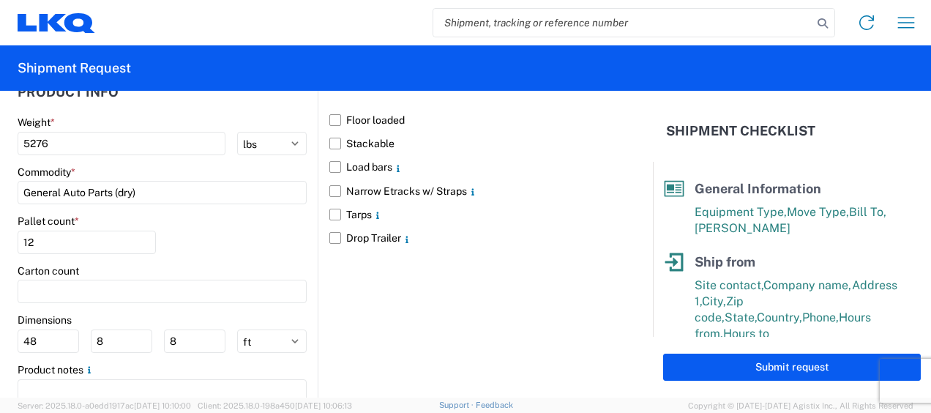
scroll to position [1444, 0]
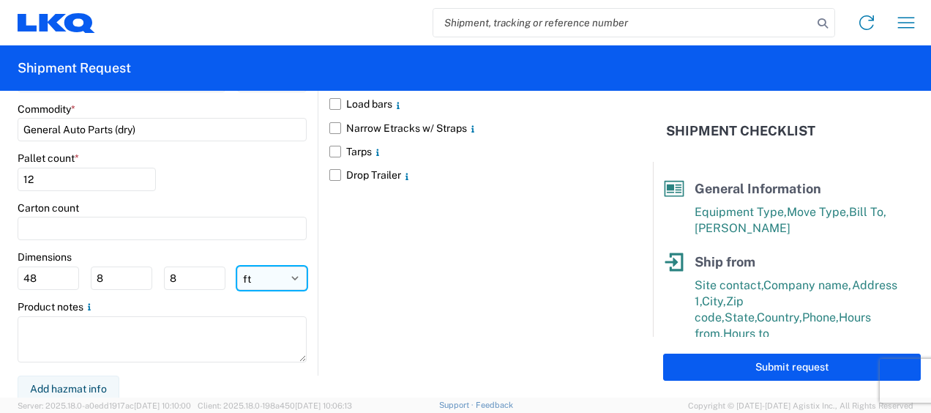
click at [253, 273] on select "ft in cm" at bounding box center [272, 277] width 70 height 23
select select "IN"
click at [237, 266] on select "ft in cm" at bounding box center [272, 277] width 70 height 23
type input "576"
type input "96"
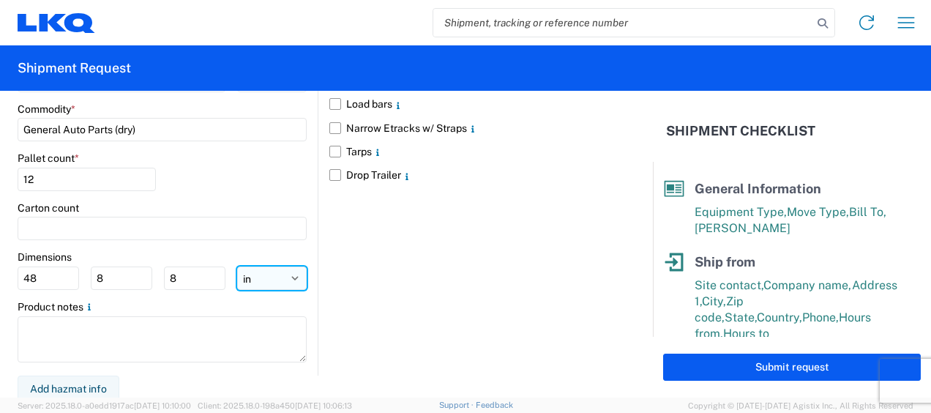
type input "96"
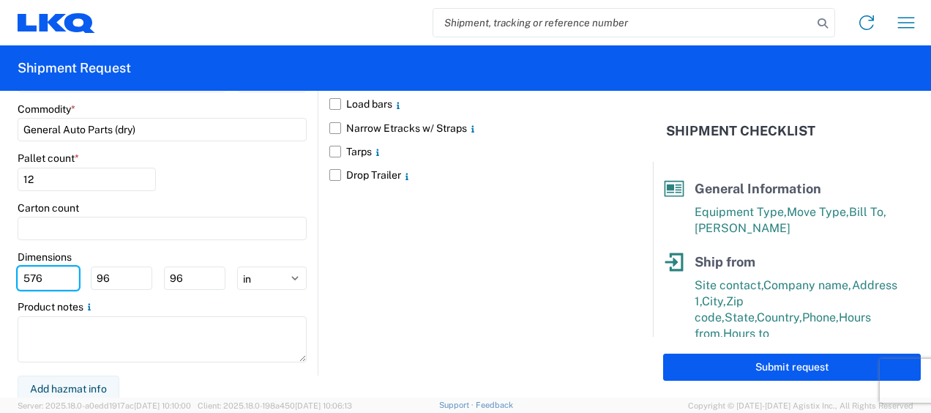
drag, startPoint x: 47, startPoint y: 277, endPoint x: 0, endPoint y: 231, distance: 65.7
click at [0, 243] on html "Home Shipment request Shipment tracking Shipment Request General Information Te…" at bounding box center [465, 206] width 931 height 413
type input "77"
type input "47"
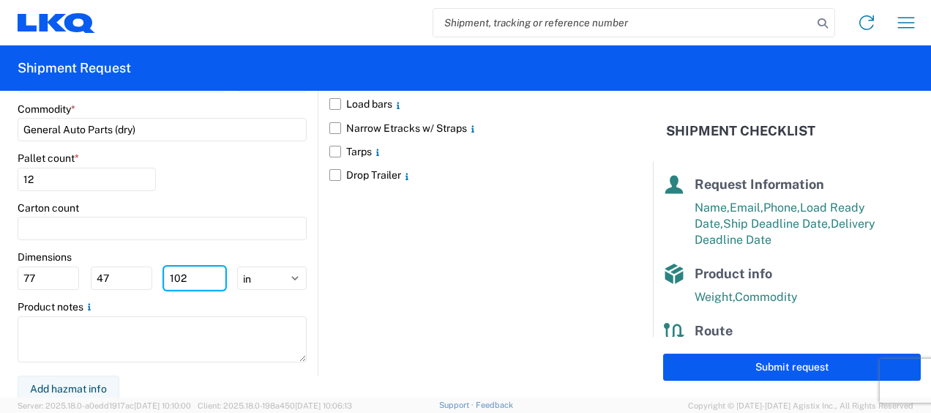
scroll to position [312, 0]
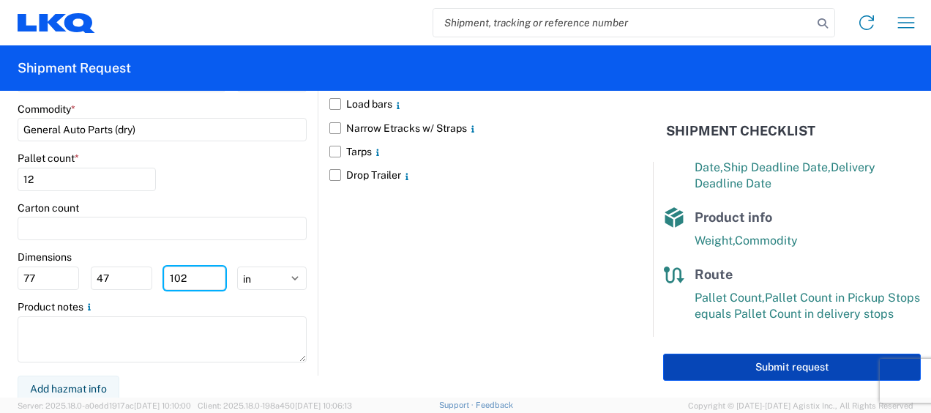
type input "102"
click at [800, 364] on button "Submit request" at bounding box center [792, 366] width 258 height 27
select select "US"
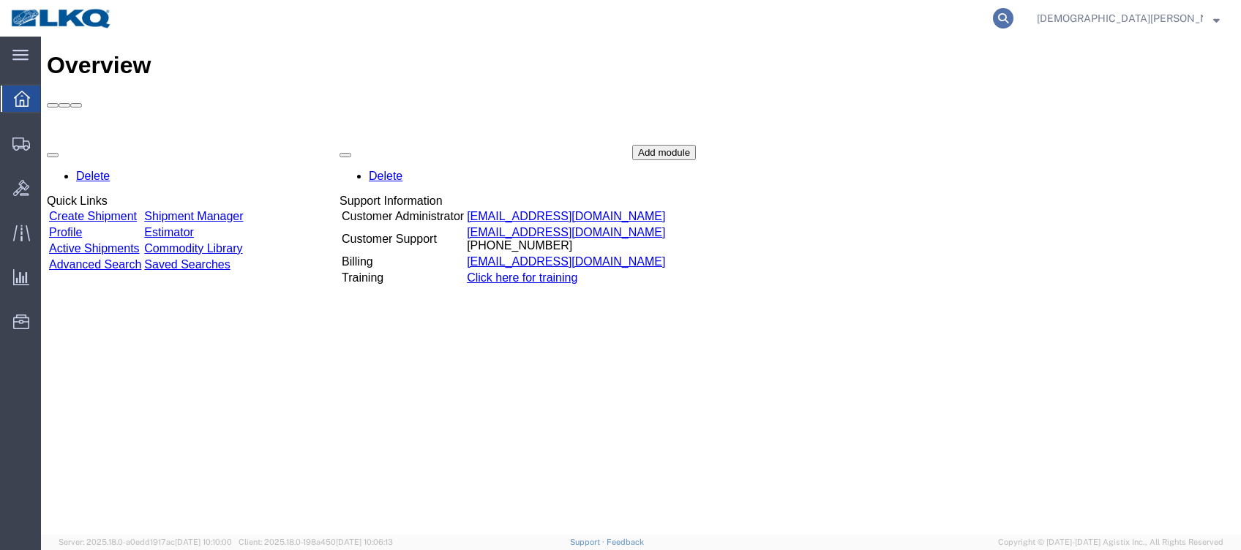
click at [1013, 15] on icon at bounding box center [1003, 18] width 20 height 20
click at [705, 15] on input "search" at bounding box center [770, 18] width 445 height 35
type input "56730203"
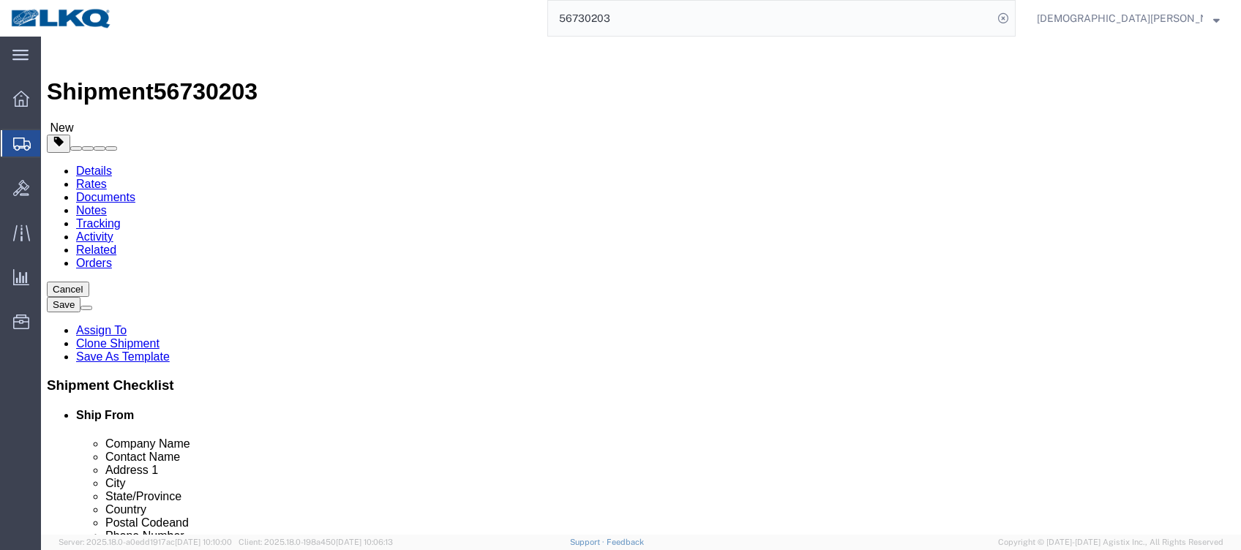
select select "27850"
select select "27978"
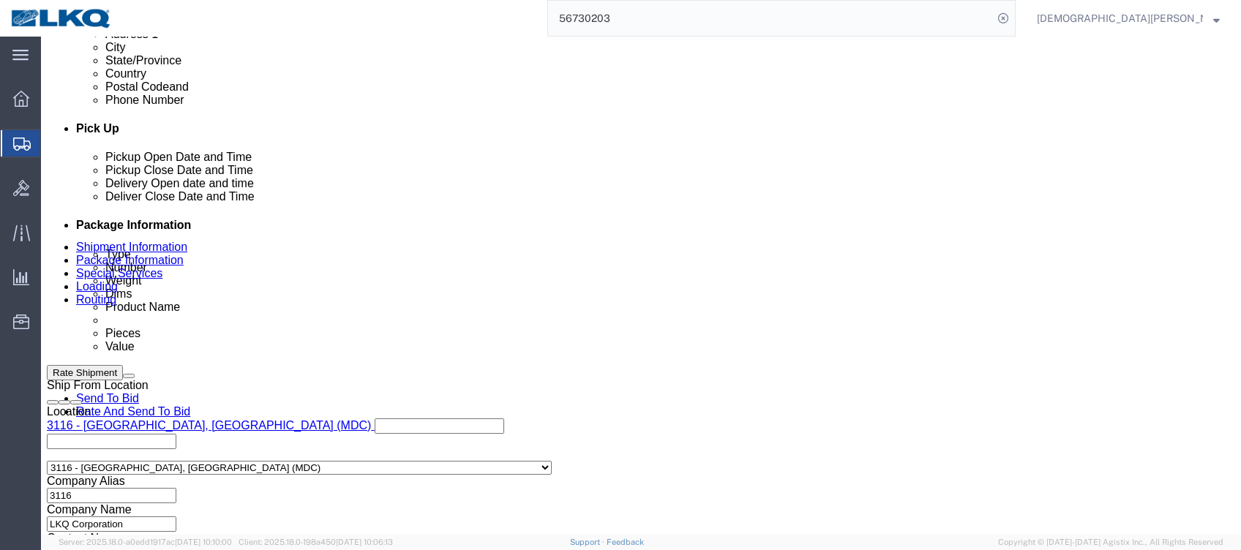
scroll to position [683, 0]
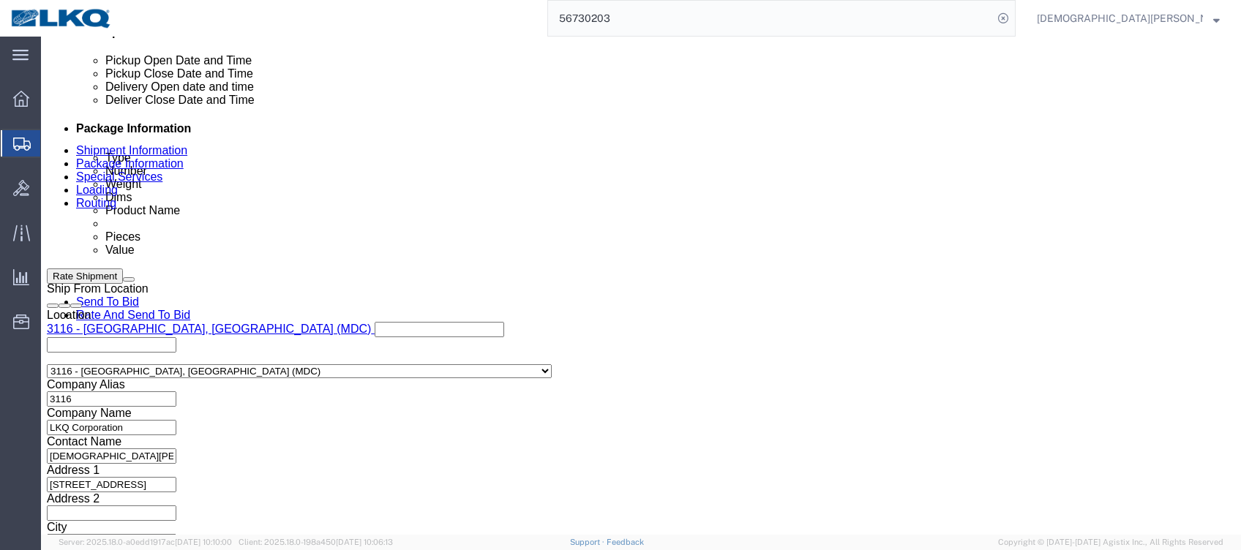
click link "Send To Bid"
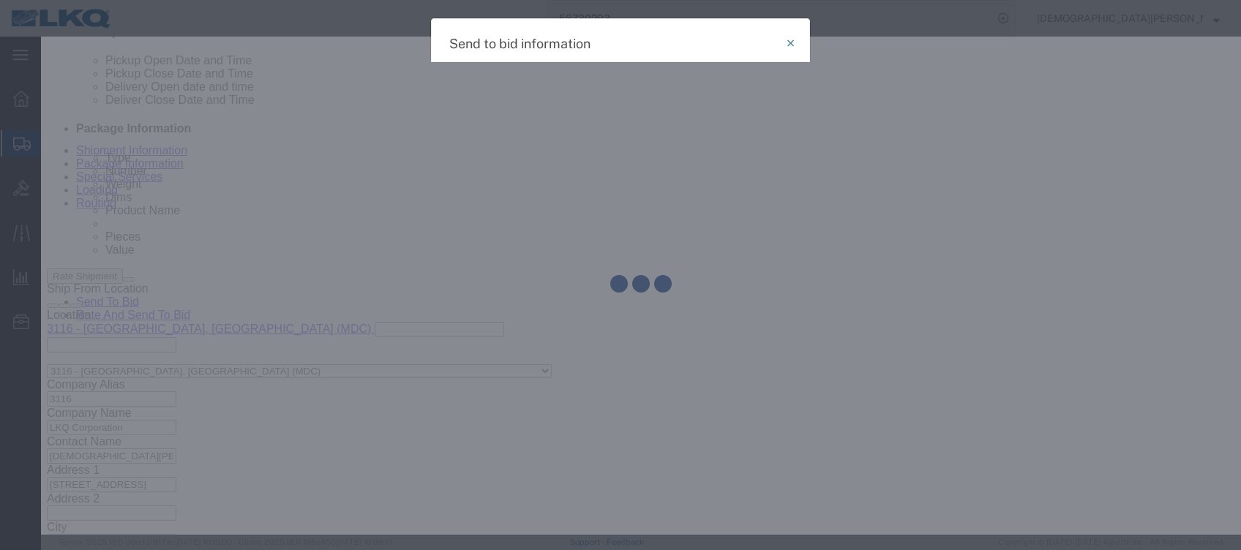
select select "TL"
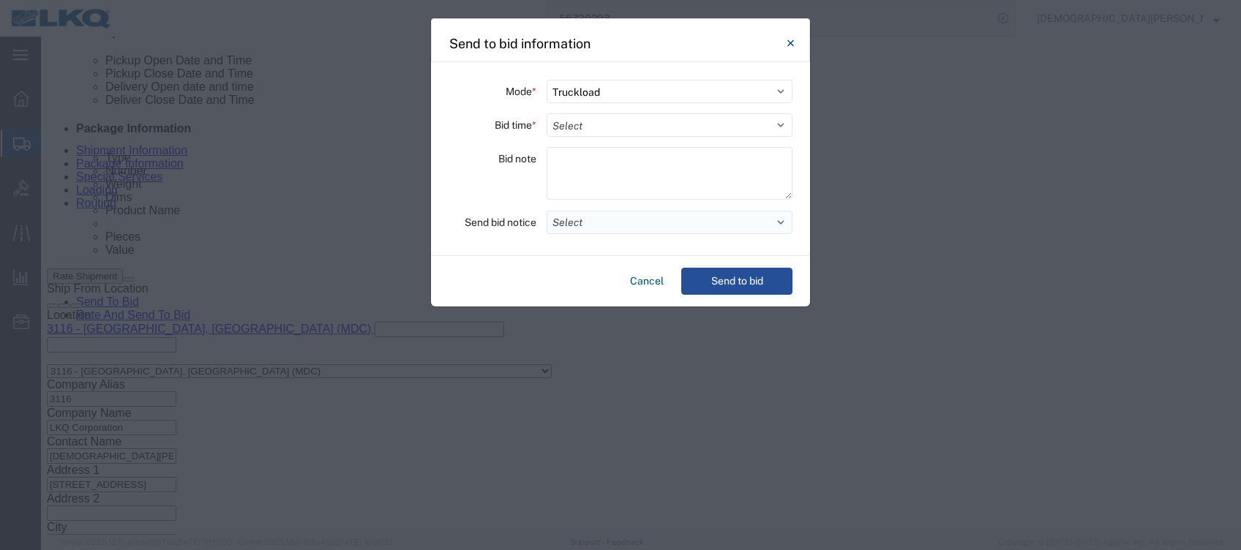
click at [570, 224] on button "Select" at bounding box center [670, 222] width 246 height 23
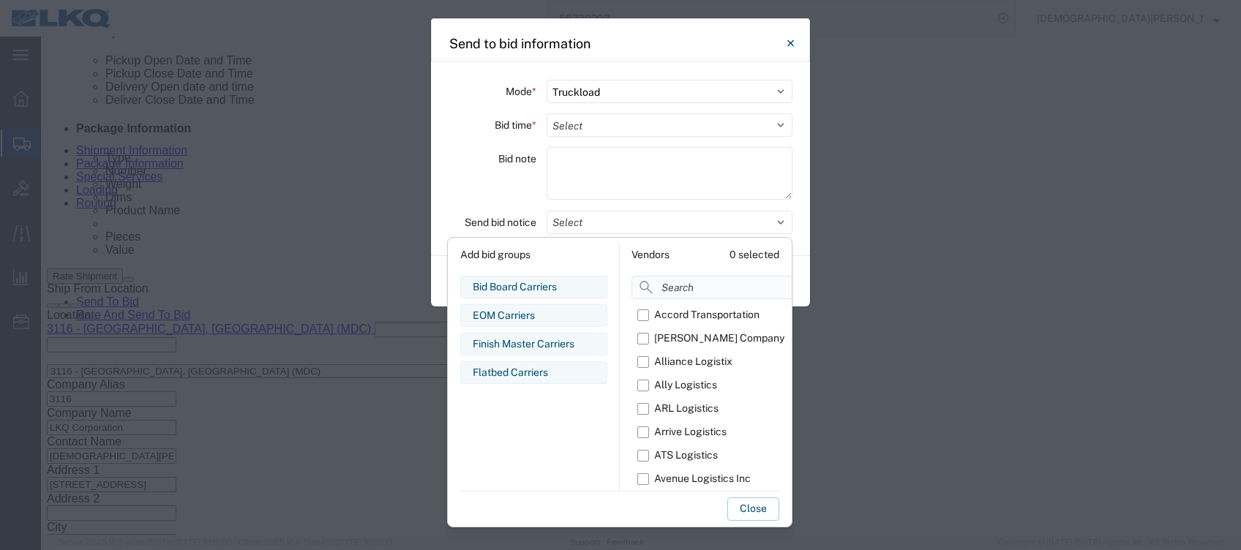
click at [679, 290] on input at bounding box center [746, 287] width 231 height 23
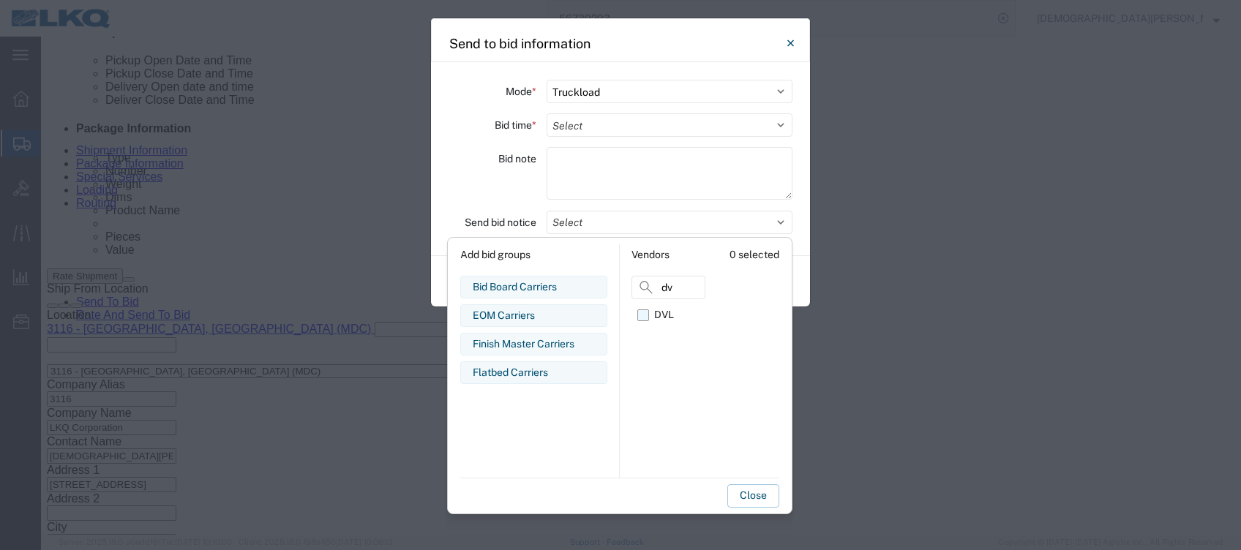
type input "dv"
click at [649, 319] on label "DVL" at bounding box center [671, 315] width 68 height 23
click at [0, 0] on input "DVL" at bounding box center [0, 0] width 0 height 0
click at [749, 495] on button "Close" at bounding box center [753, 495] width 52 height 23
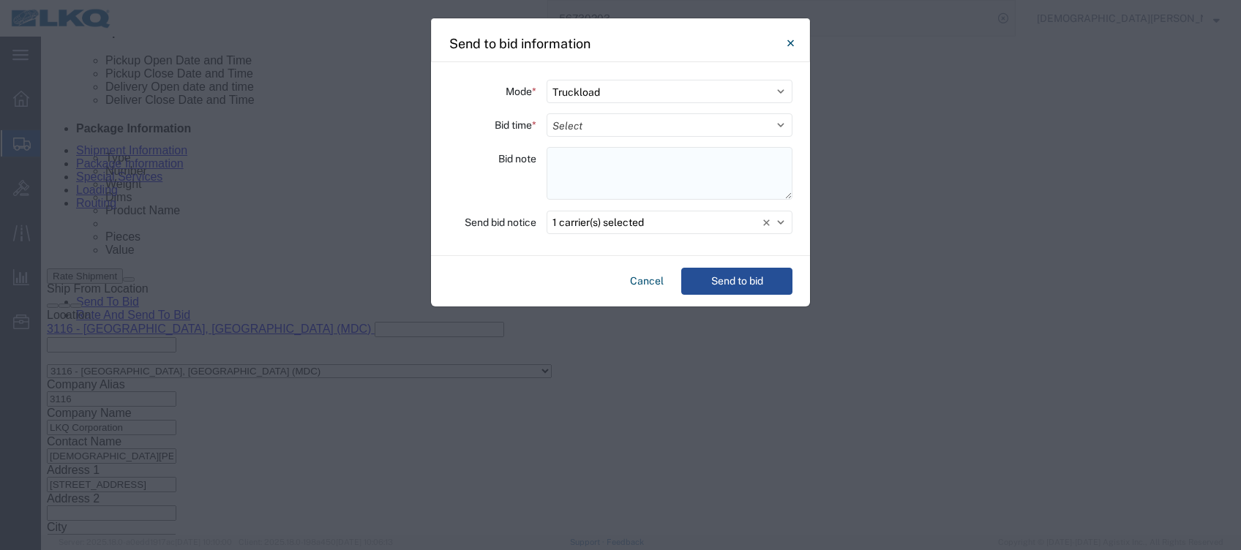
click at [578, 154] on textarea at bounding box center [670, 173] width 246 height 53
paste textarea "311-Windsor 12 skids 11409789"
type textarea "311-Windsor 12 skids 11409789"
click at [592, 127] on select "Select 30 Min (Rush) 1 Hour (Rush) 2 Hours (Rush) 4 Hours (Rush) 8 Hours (Rush)…" at bounding box center [670, 124] width 246 height 23
select select "2"
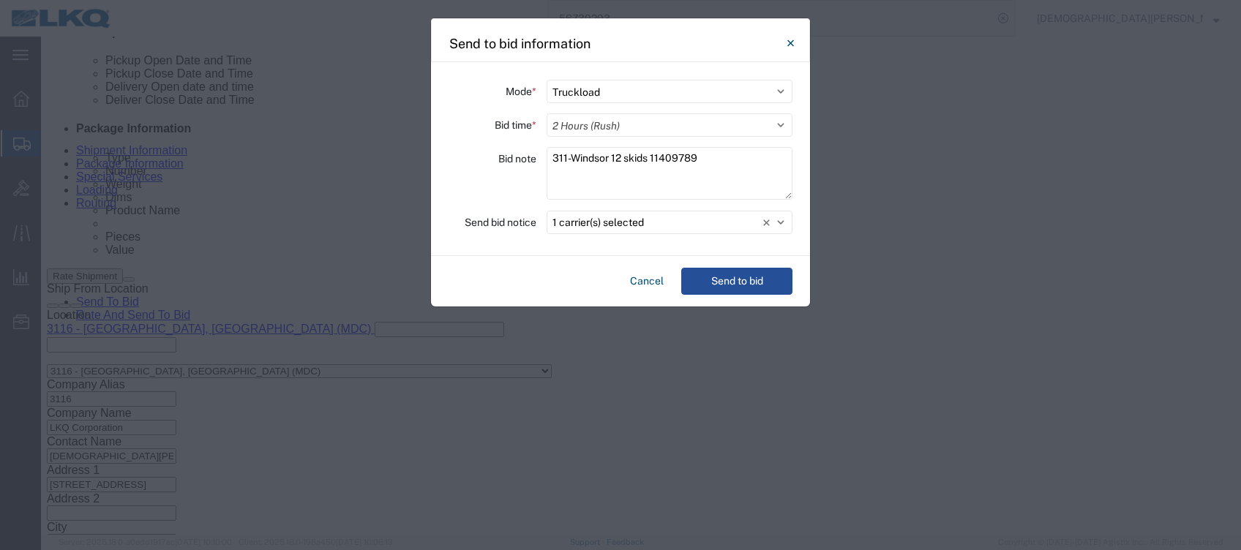
click at [547, 113] on select "Select 30 Min (Rush) 1 Hour (Rush) 2 Hours (Rush) 4 Hours (Rush) 8 Hours (Rush)…" at bounding box center [670, 124] width 246 height 23
click at [742, 284] on button "Send to bid" at bounding box center [736, 281] width 111 height 27
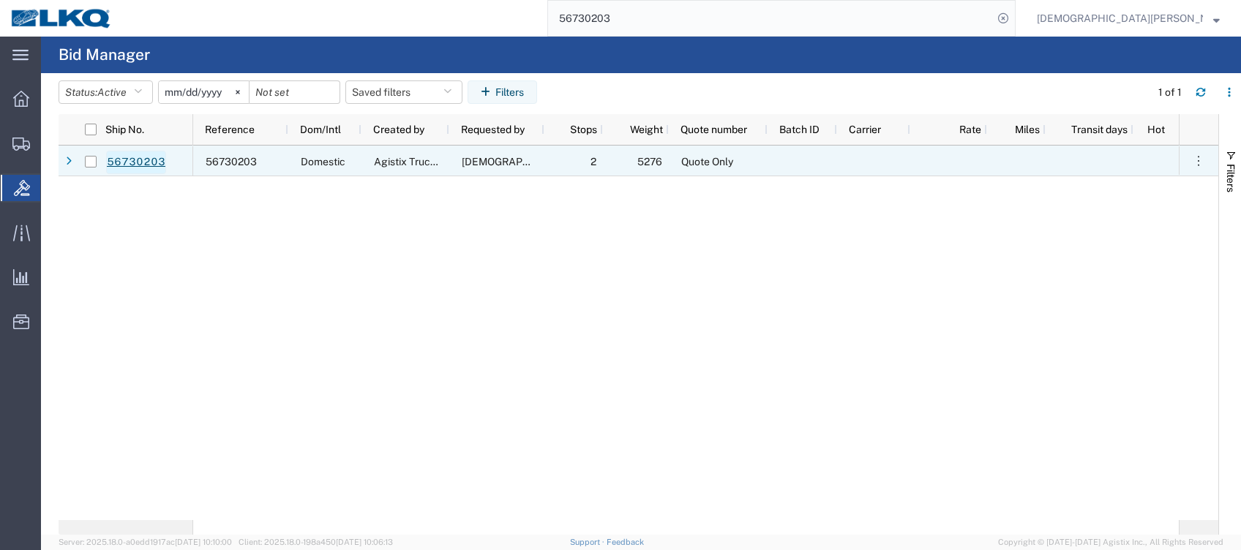
click at [144, 165] on link "56730203" at bounding box center [136, 162] width 60 height 23
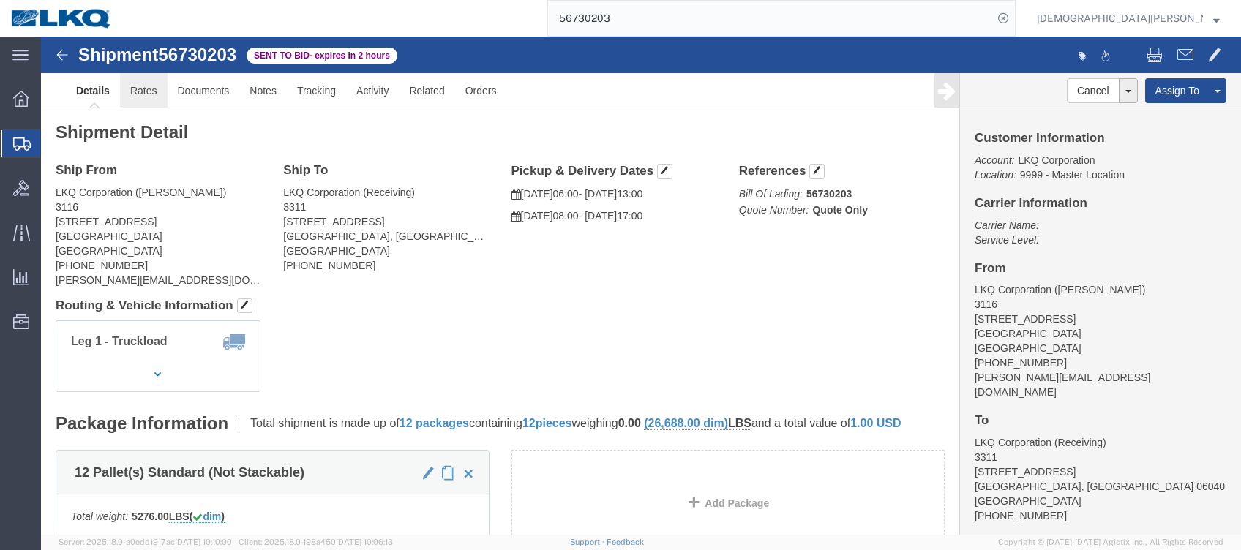
click link "Rates"
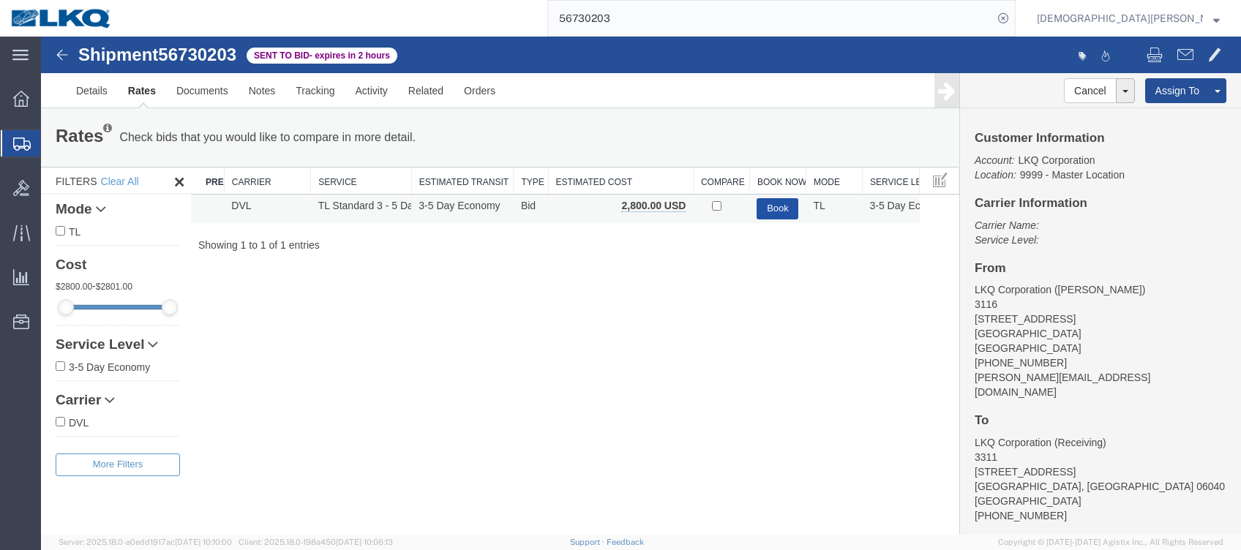
click at [771, 211] on button "Book" at bounding box center [778, 208] width 42 height 21
